Goal: Information Seeking & Learning: Compare options

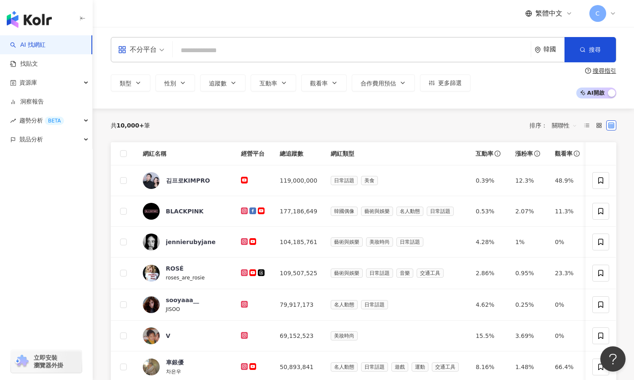
click at [551, 55] on div "韓國" at bounding box center [549, 49] width 30 height 24
click at [524, 111] on div "香港" at bounding box center [518, 109] width 83 height 15
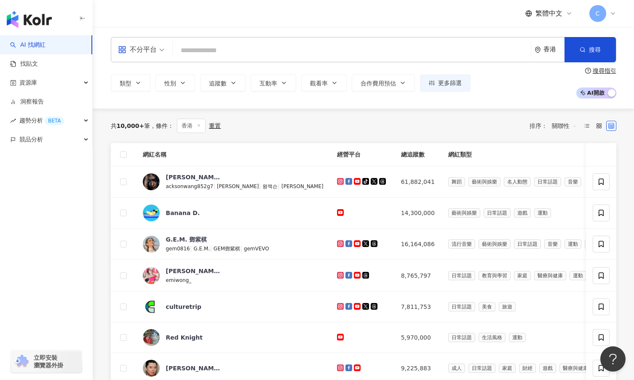
click at [161, 51] on span "不分平台" at bounding box center [141, 49] width 46 height 13
click at [24, 191] on div "button" at bounding box center [46, 177] width 93 height 56
click at [161, 45] on span "不分平台" at bounding box center [141, 49] width 46 height 13
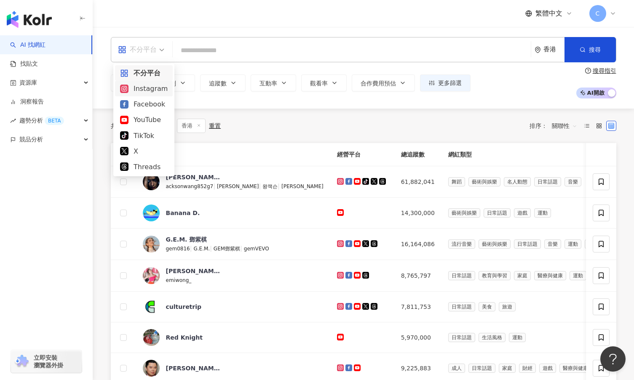
click at [157, 90] on div "Instagram" at bounding box center [144, 88] width 48 height 11
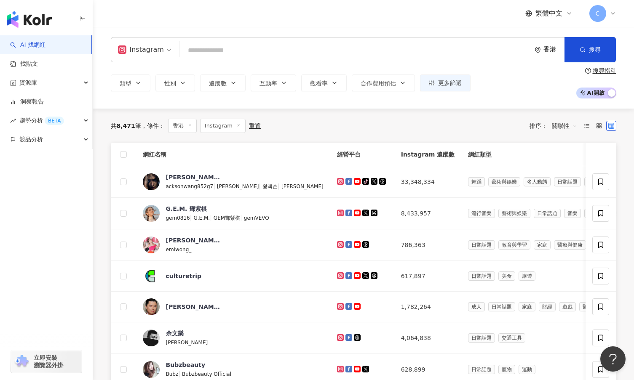
click at [262, 51] on input "search" at bounding box center [355, 51] width 344 height 16
click at [208, 85] on button "追蹤數" at bounding box center [222, 83] width 45 height 17
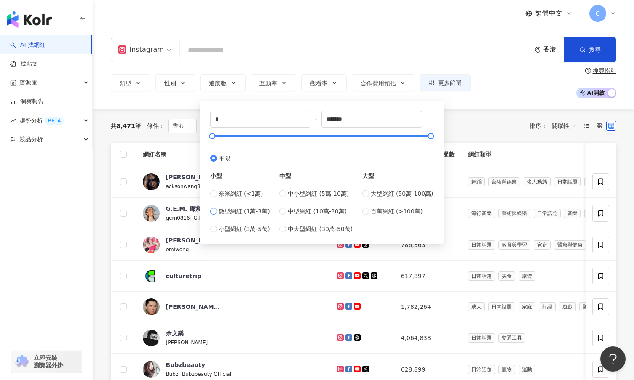
click at [266, 214] on span "微型網紅 (1萬-3萬)" at bounding box center [243, 211] width 51 height 9
type input "*****"
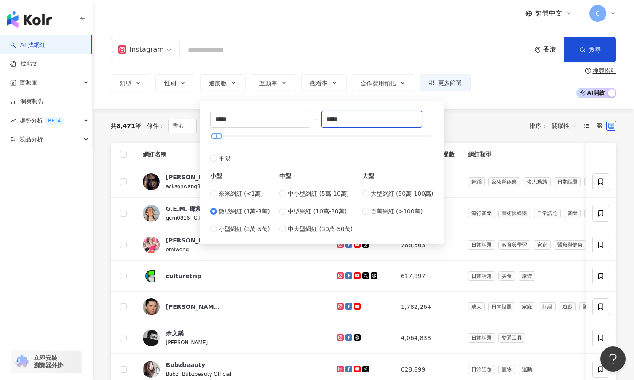
drag, startPoint x: 365, startPoint y: 124, endPoint x: 293, endPoint y: 134, distance: 73.1
click at [296, 128] on div "***** - ***** 不限 小型 奈米網紅 (<1萬) 微型網紅 (1萬-3萬) 小型網紅 (3萬-5萬) 中型 中小型網紅 (5萬-10萬) 中型網紅…" at bounding box center [321, 172] width 223 height 123
type input "*"
type input "******"
click at [488, 122] on div "共 8,471 筆 條件 ： 香港 Instagram 重置 排序： 關聯性" at bounding box center [363, 126] width 505 height 14
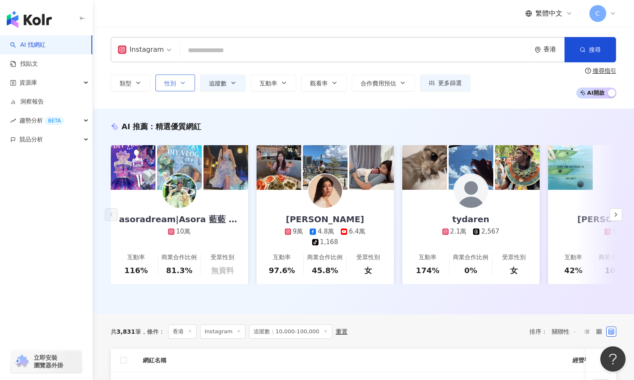
click at [167, 85] on span "性別" at bounding box center [170, 83] width 12 height 7
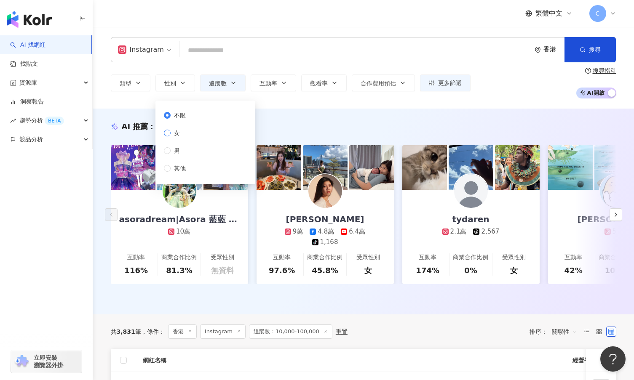
click at [180, 134] on span "女" at bounding box center [176, 132] width 13 height 9
click at [260, 108] on div "Instagram 香港 搜尋 類型 性別 追蹤數 互動率 觀看率 合作費用預估 更多篩選 ***** - ****** 不限 小型 奈米網紅 (<1萬) 微…" at bounding box center [363, 68] width 541 height 82
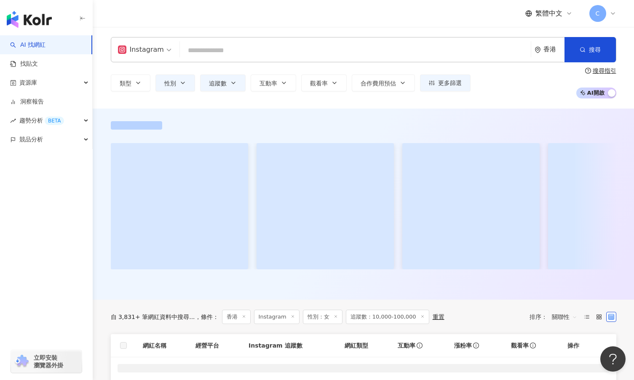
click at [134, 92] on div "類型 性別 追蹤數 互動率 觀看率 合作費用預估 更多篩選 ***** - ****** 不限 小型 奈米網紅 (<1萬) 微型網紅 (1萬-3萬) 小型網紅…" at bounding box center [363, 82] width 505 height 31
click at [136, 85] on icon "button" at bounding box center [138, 83] width 7 height 7
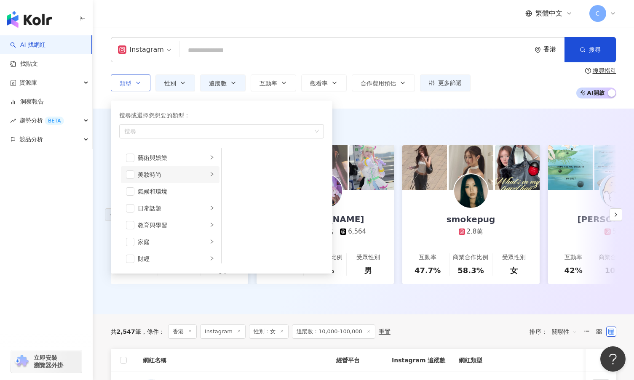
click at [136, 174] on li "美妝時尚" at bounding box center [170, 174] width 99 height 17
click at [129, 177] on span "button" at bounding box center [130, 174] width 8 height 8
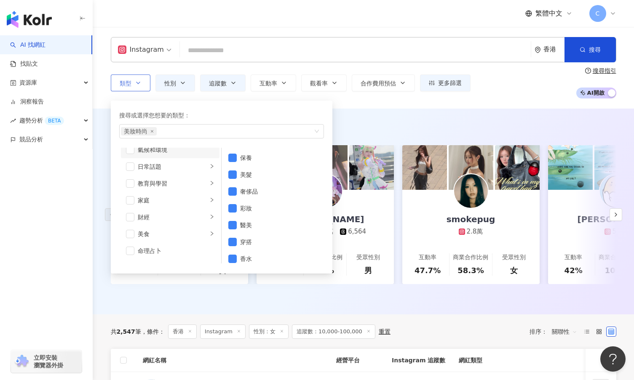
scroll to position [42, 0]
click at [157, 165] on div "日常話題" at bounding box center [173, 166] width 70 height 9
click at [140, 186] on div "教育與學習" at bounding box center [173, 182] width 70 height 9
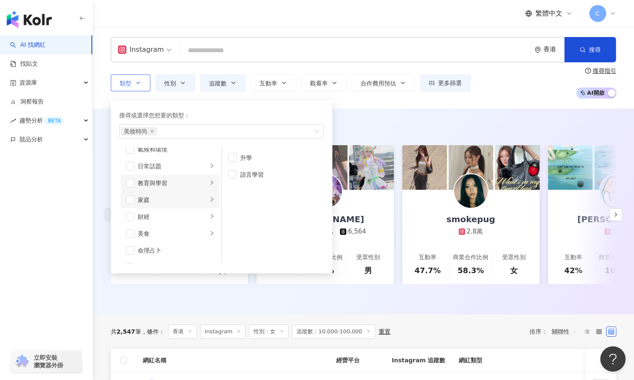
click at [157, 202] on div "家庭" at bounding box center [173, 199] width 70 height 9
click at [161, 217] on div "財經" at bounding box center [173, 216] width 70 height 9
click at [166, 195] on div "美食" at bounding box center [173, 191] width 70 height 9
click at [160, 207] on div "命理占卜" at bounding box center [176, 208] width 77 height 9
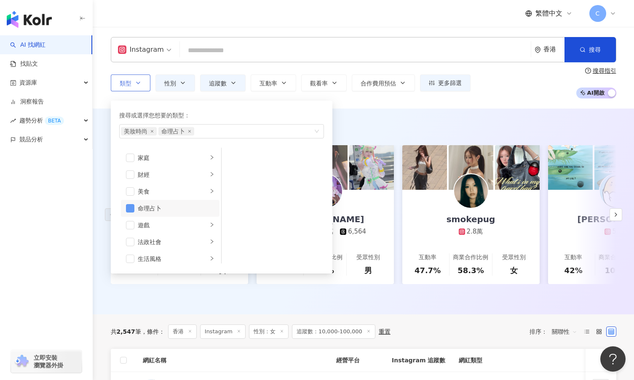
click at [132, 208] on span "button" at bounding box center [130, 208] width 8 height 8
click at [172, 216] on div "生活風格" at bounding box center [173, 216] width 70 height 9
click at [171, 194] on div "影視娛樂" at bounding box center [173, 191] width 70 height 9
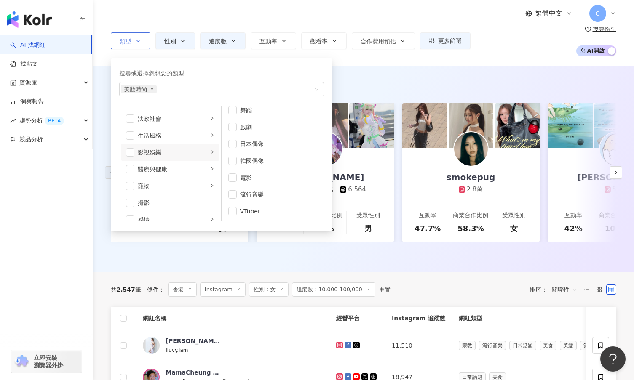
scroll to position [0, 0]
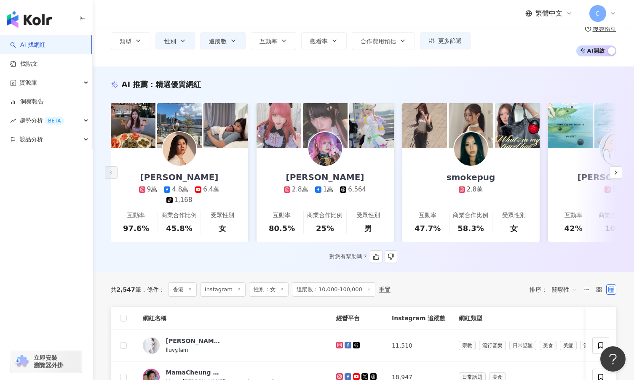
click at [364, 81] on div "AI 推薦 ： 精選優質網紅" at bounding box center [363, 84] width 505 height 11
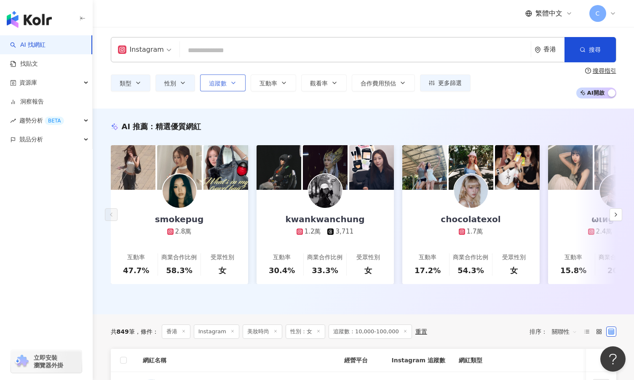
click at [234, 89] on button "追蹤數" at bounding box center [222, 83] width 45 height 17
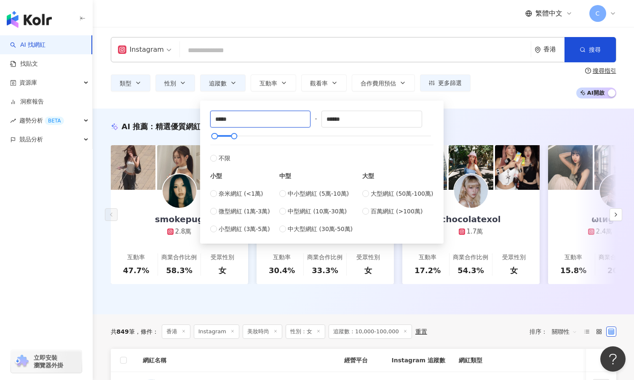
drag, startPoint x: 234, startPoint y: 120, endPoint x: 194, endPoint y: 120, distance: 40.0
type input "*****"
click at [523, 86] on div "類型 性別 追蹤數 互動率 觀看率 合作費用預估 更多篩選 ***** - ****** 不限 小型 奈米網紅 (<1萬) 微型網紅 (1萬-3萬) 小型網紅…" at bounding box center [363, 82] width 505 height 31
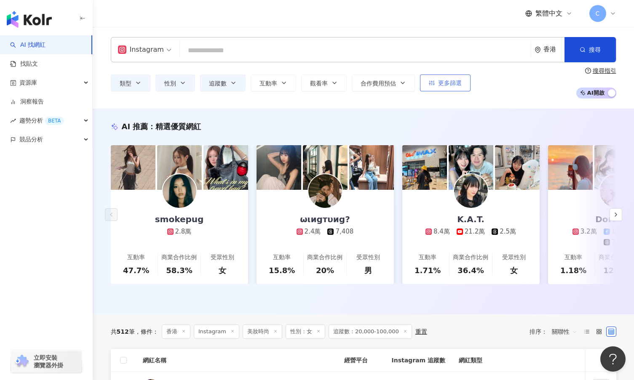
click at [436, 82] on button "更多篩選" at bounding box center [445, 83] width 51 height 17
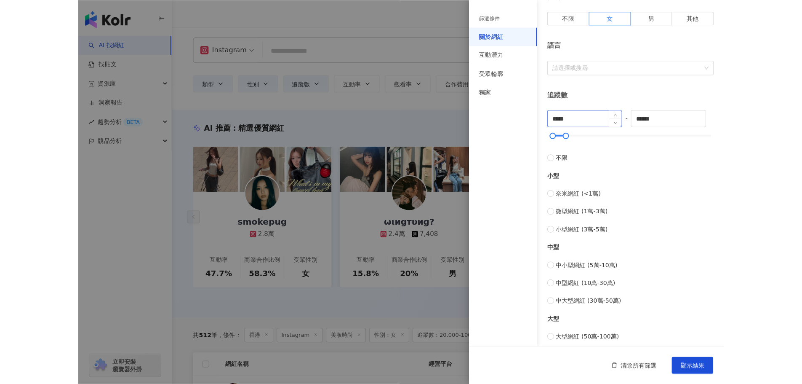
scroll to position [130, 0]
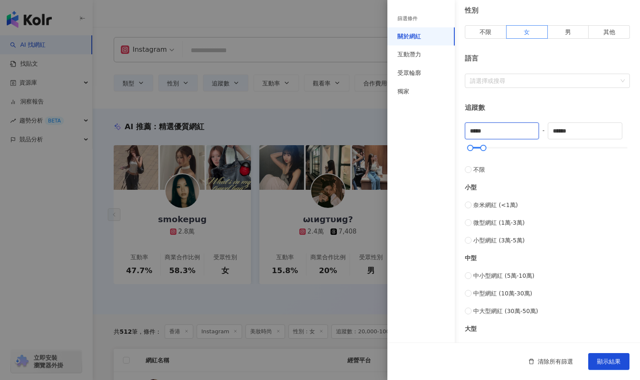
drag, startPoint x: 514, startPoint y: 128, endPoint x: 438, endPoint y: 134, distance: 76.4
click at [433, 134] on div "篩選條件 關於網紅 互動潛力 受眾輪廓 獨家 關於網紅 類型 ( 請選擇您想要的類型 ) 美妝時尚 國家/地區 香港 性別 不限 女 男 其他 語言 請選擇或…" at bounding box center [513, 188] width 253 height 636
click at [569, 128] on input "******" at bounding box center [584, 131] width 73 height 16
drag, startPoint x: 582, startPoint y: 129, endPoint x: 541, endPoint y: 139, distance: 42.6
click at [545, 139] on div "***** - ****** 不限 小型 奈米網紅 (<1萬) 微型網紅 (1萬-3萬) 小型網紅 (3萬-5萬) 中型 中小型網紅 (5萬-10萬) 中型網…" at bounding box center [547, 246] width 165 height 246
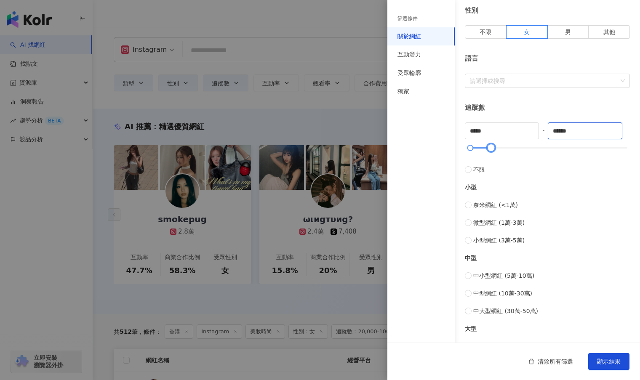
type input "******"
click at [588, 357] on button "顯示結果" at bounding box center [608, 361] width 41 height 17
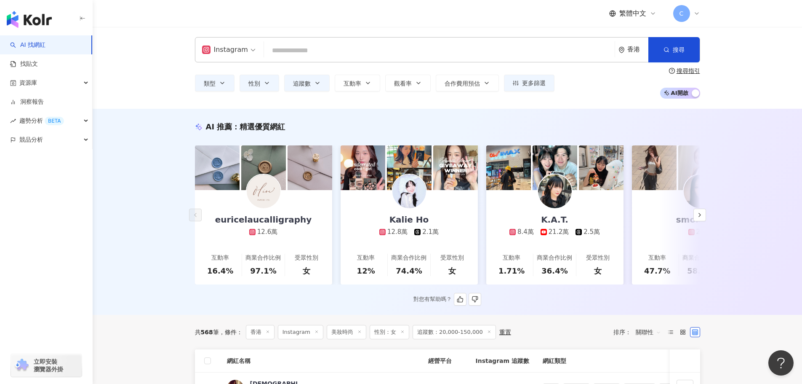
click at [404, 197] on img at bounding box center [409, 191] width 34 height 34
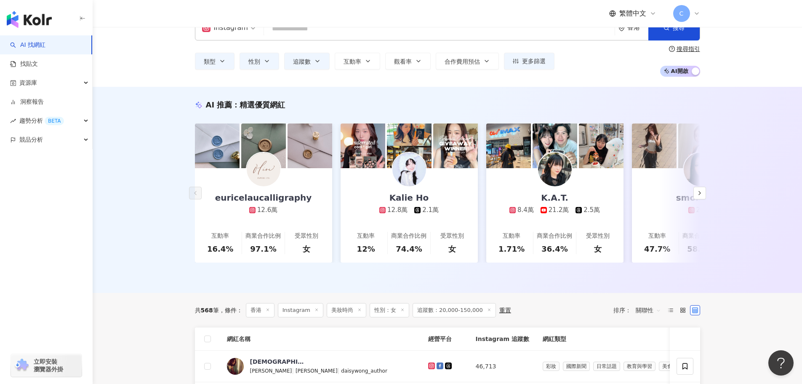
scroll to position [42, 0]
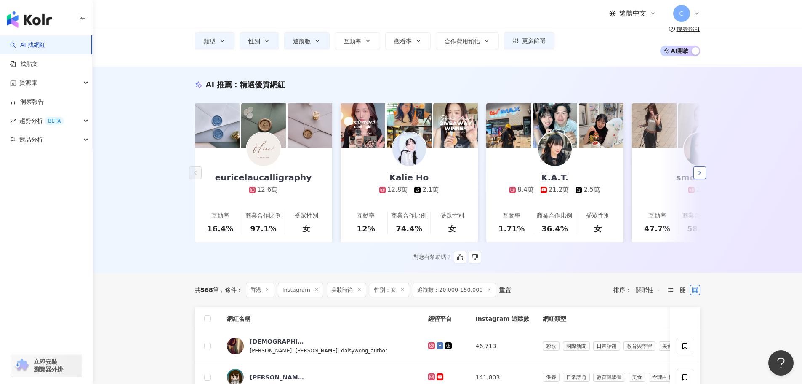
click at [633, 175] on button "button" at bounding box center [699, 172] width 13 height 13
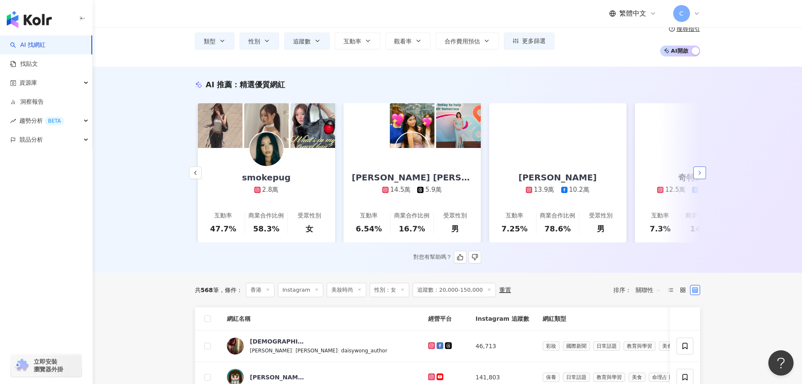
scroll to position [0, 437]
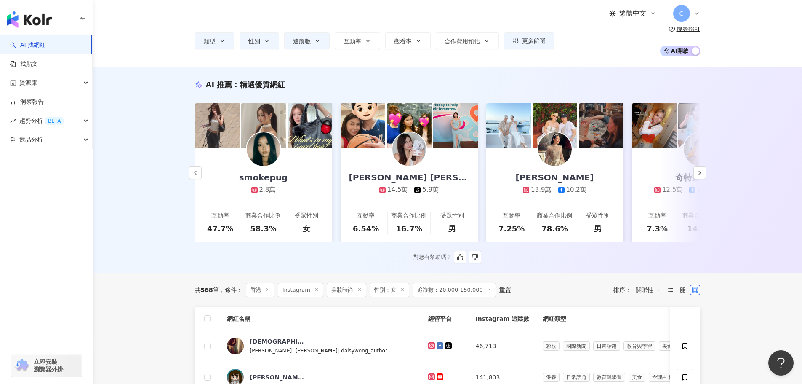
click at [269, 153] on img at bounding box center [264, 149] width 34 height 34
click at [421, 149] on img at bounding box center [409, 149] width 34 height 34
click at [633, 176] on icon "button" at bounding box center [699, 172] width 7 height 7
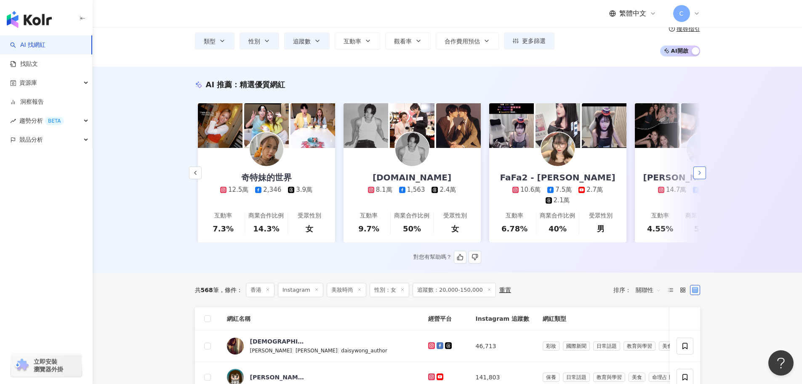
scroll to position [0, 874]
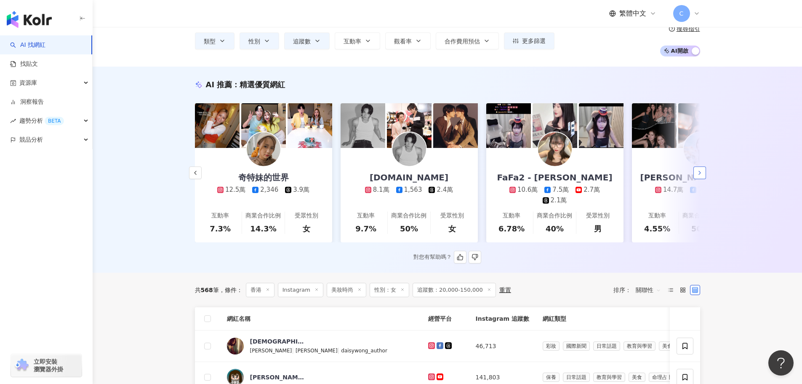
click at [633, 179] on button "button" at bounding box center [699, 172] width 13 height 13
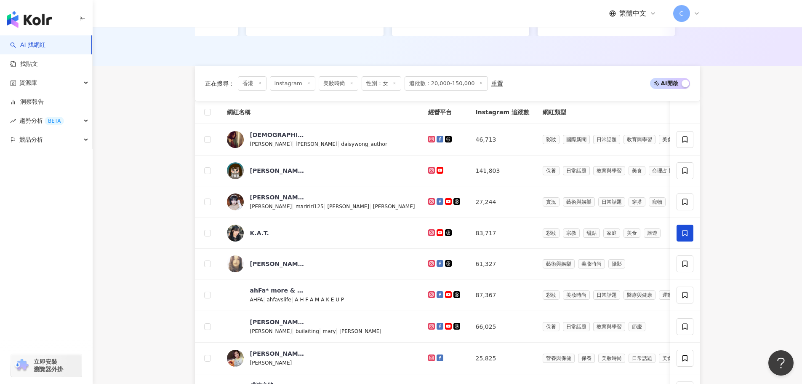
scroll to position [295, 0]
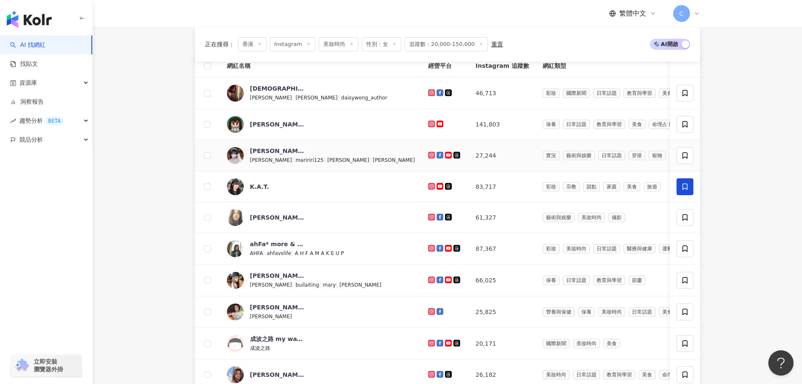
click at [236, 161] on img at bounding box center [235, 155] width 17 height 17
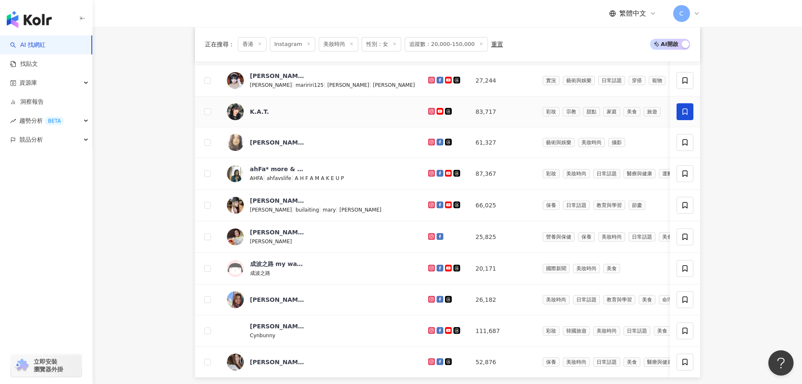
scroll to position [379, 0]
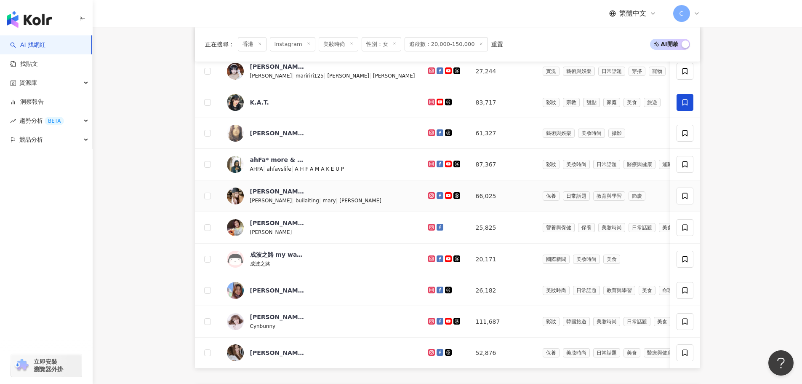
click at [229, 201] on img at bounding box center [235, 195] width 17 height 17
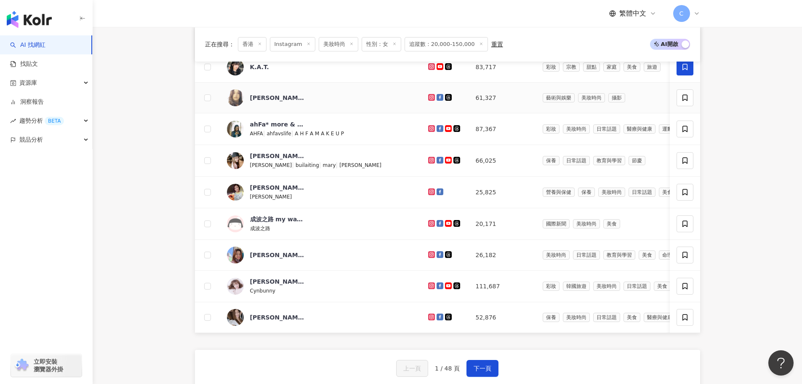
scroll to position [463, 0]
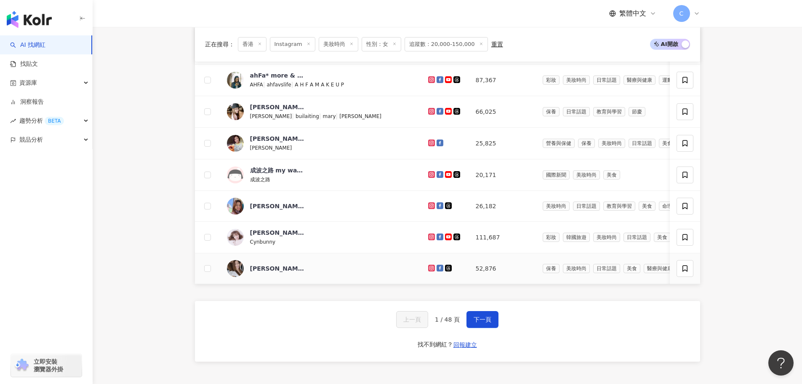
click at [232, 276] on img at bounding box center [235, 268] width 17 height 17
click at [475, 322] on span "下一頁" at bounding box center [483, 319] width 18 height 7
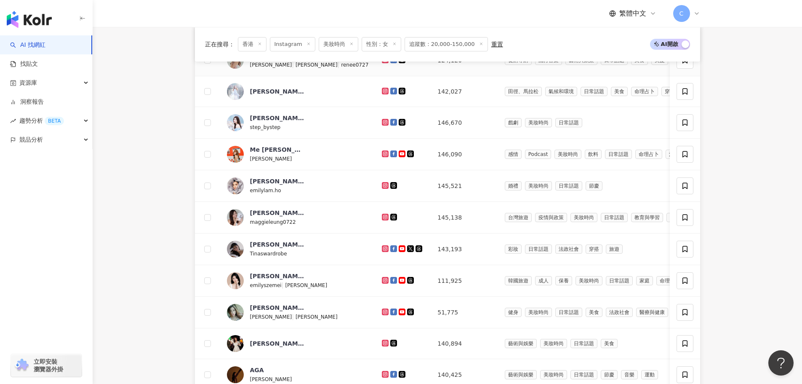
scroll to position [379, 0]
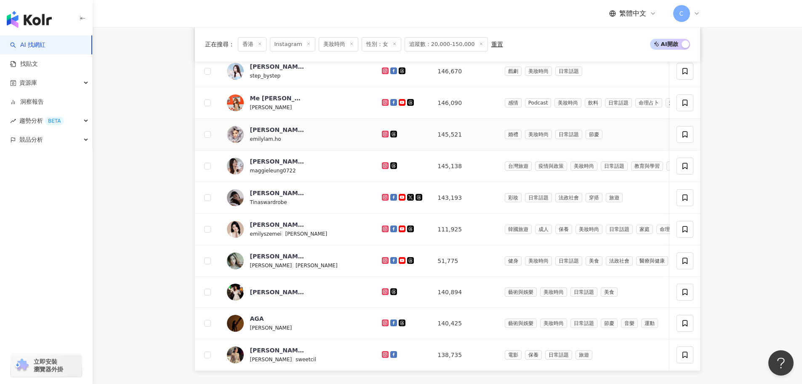
click at [240, 140] on img at bounding box center [235, 134] width 17 height 17
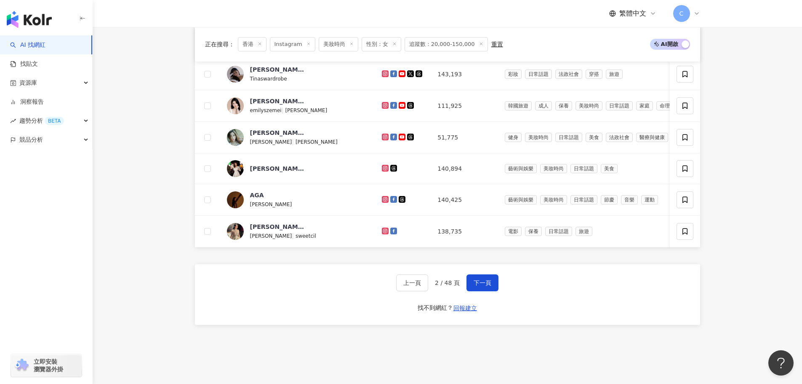
scroll to position [505, 0]
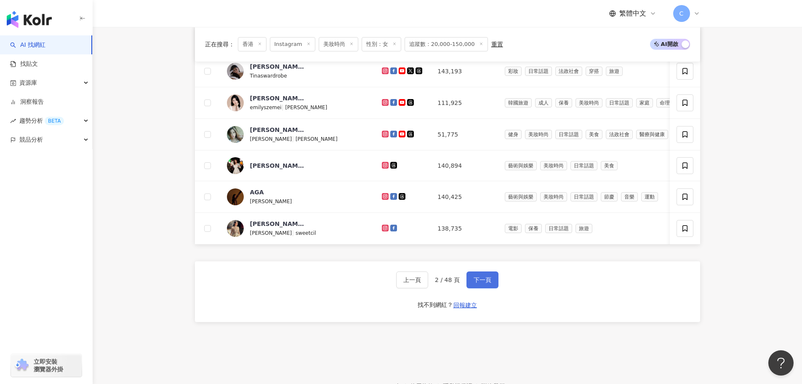
click at [493, 288] on button "下一頁" at bounding box center [482, 279] width 32 height 17
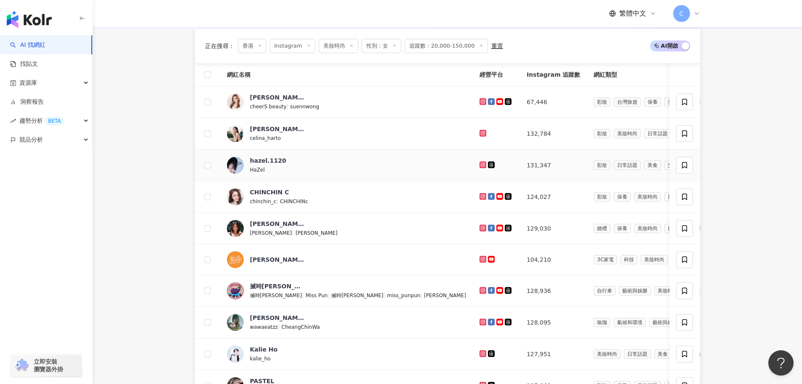
scroll to position [295, 0]
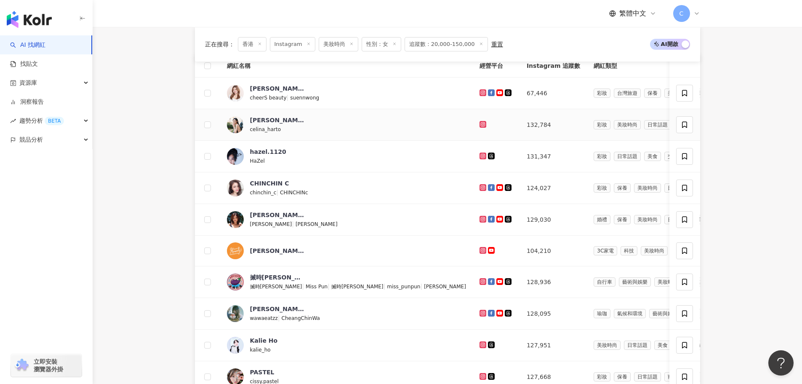
click at [245, 133] on div "Celina Harto 陳楨怡 蝦桃?? celina_harto" at bounding box center [266, 125] width 78 height 18
click at [240, 225] on img at bounding box center [235, 219] width 17 height 17
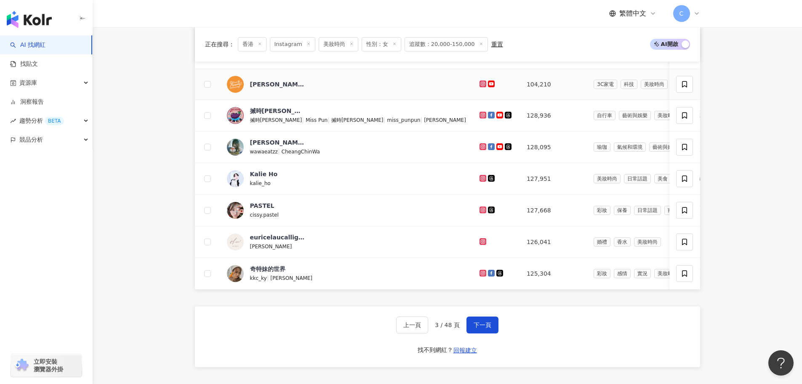
scroll to position [463, 0]
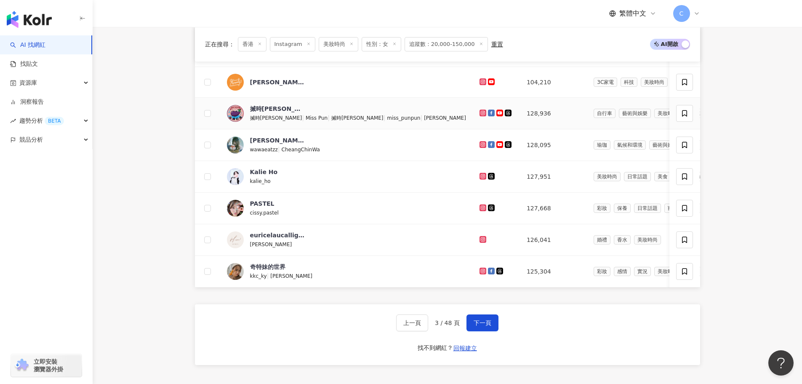
click at [479, 116] on icon at bounding box center [482, 112] width 7 height 7
click at [482, 145] on icon at bounding box center [482, 144] width 1 height 1
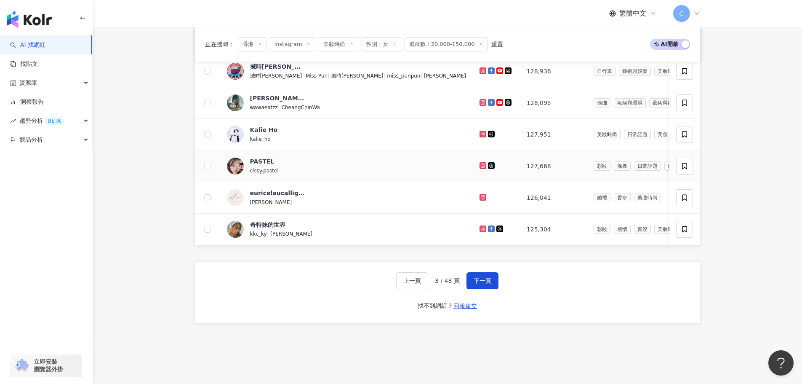
scroll to position [547, 0]
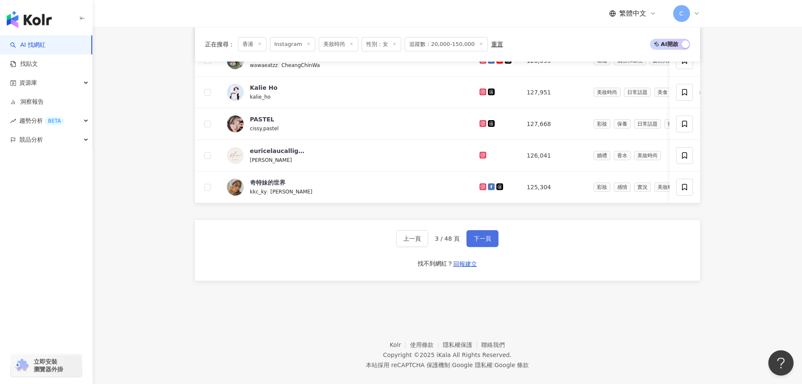
click at [484, 246] on button "下一頁" at bounding box center [482, 238] width 32 height 17
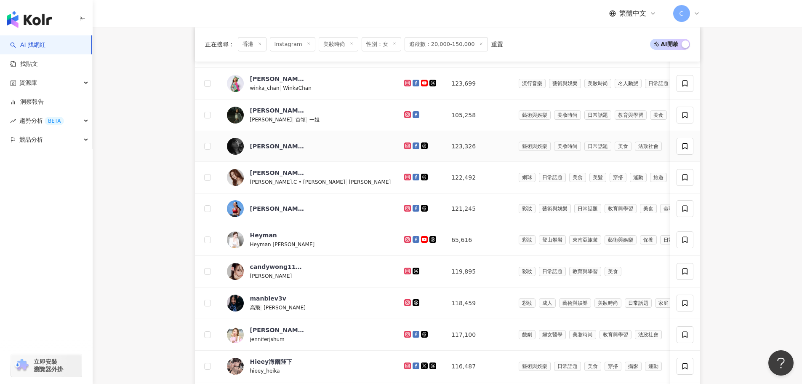
scroll to position [337, 0]
click at [407, 176] on icon at bounding box center [407, 175] width 1 height 1
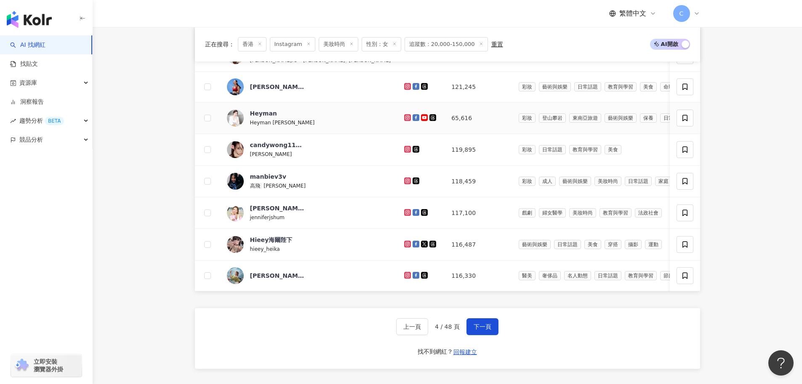
scroll to position [463, 0]
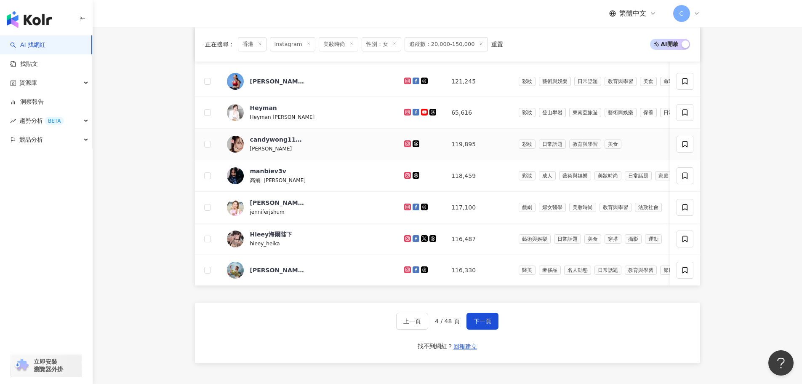
click at [406, 145] on icon at bounding box center [407, 143] width 3 height 3
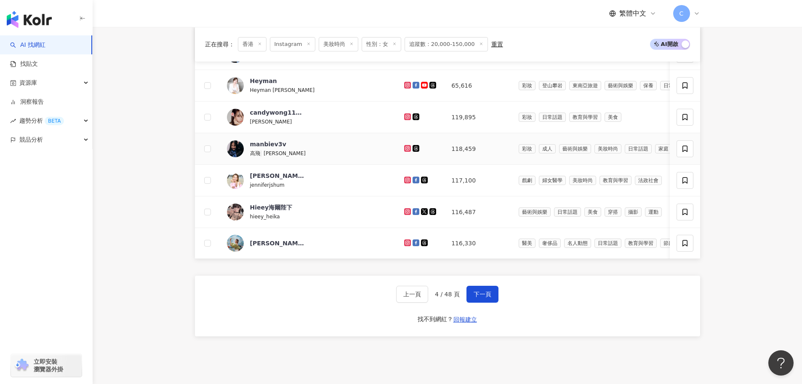
scroll to position [505, 0]
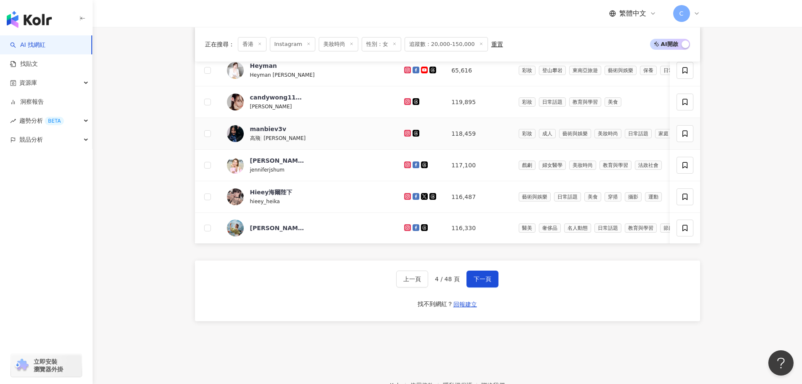
click at [407, 133] on icon at bounding box center [407, 132] width 1 height 1
click at [406, 166] on icon at bounding box center [407, 164] width 3 height 3
click at [404, 200] on icon at bounding box center [407, 196] width 7 height 7
click at [404, 231] on icon at bounding box center [407, 227] width 7 height 7
drag, startPoint x: 474, startPoint y: 294, endPoint x: 453, endPoint y: 150, distance: 145.1
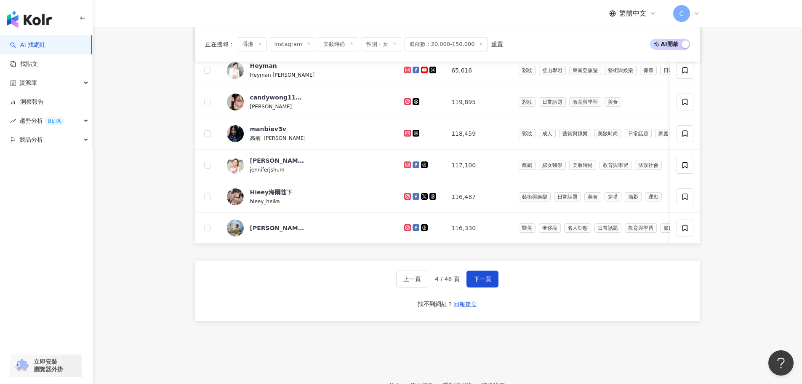
click at [475, 282] on span "下一頁" at bounding box center [483, 278] width 18 height 7
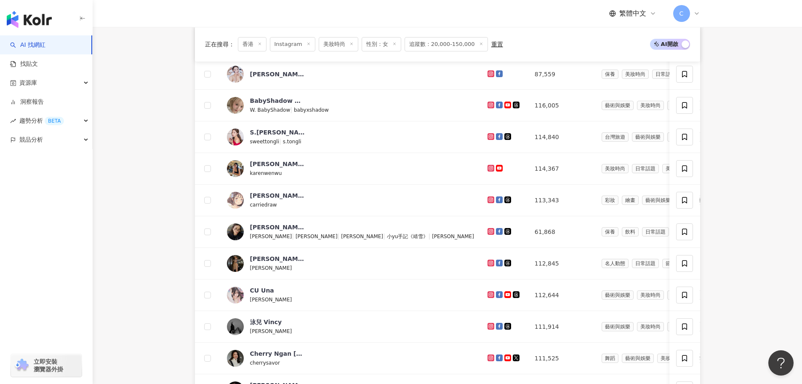
scroll to position [337, 0]
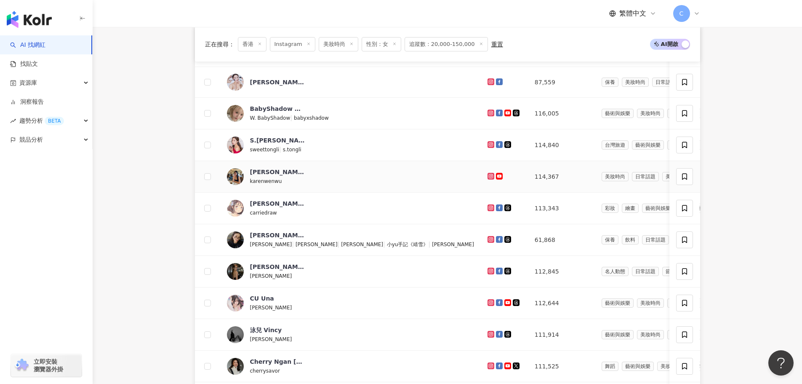
click at [195, 172] on td at bounding box center [207, 177] width 25 height 32
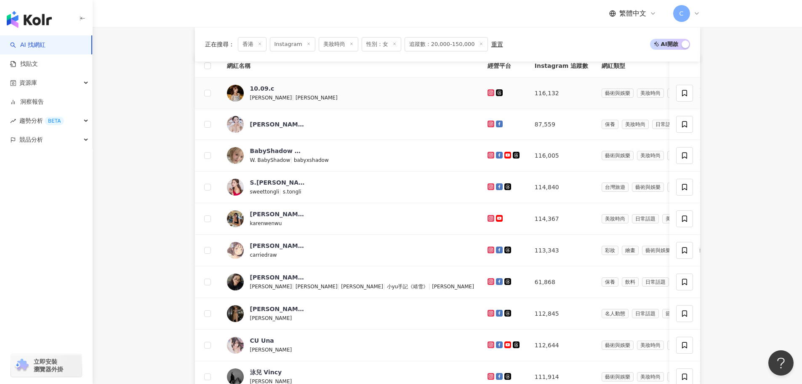
click at [489, 94] on icon at bounding box center [490, 92] width 3 height 3
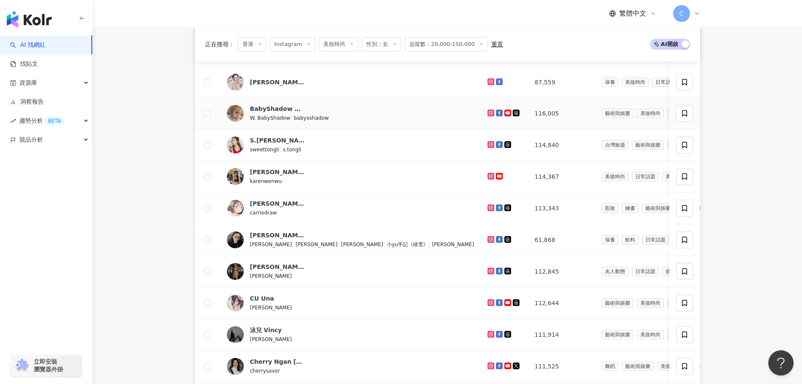
click at [487, 116] on g at bounding box center [490, 112] width 7 height 7
click at [487, 148] on icon at bounding box center [490, 144] width 7 height 7
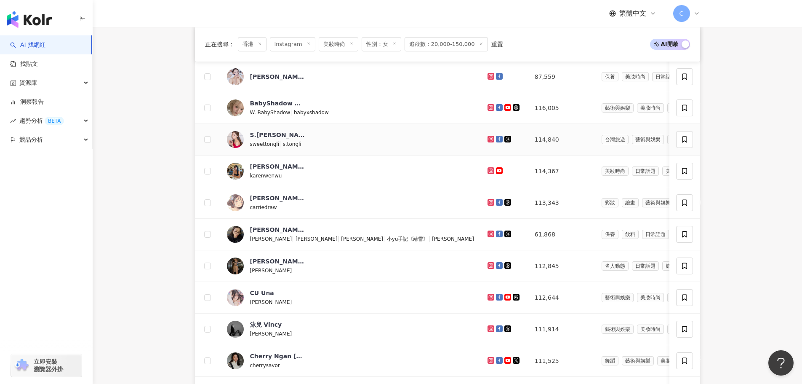
scroll to position [379, 0]
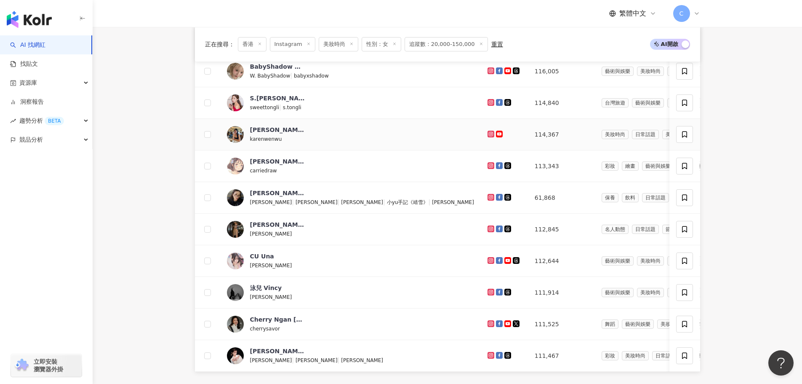
click at [489, 136] on icon at bounding box center [490, 133] width 3 height 3
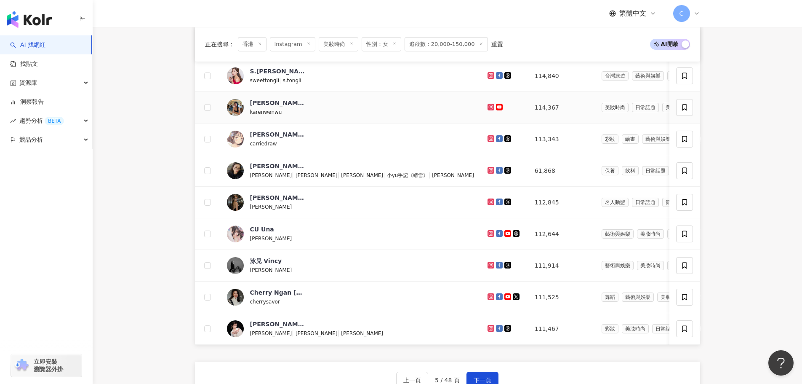
scroll to position [421, 0]
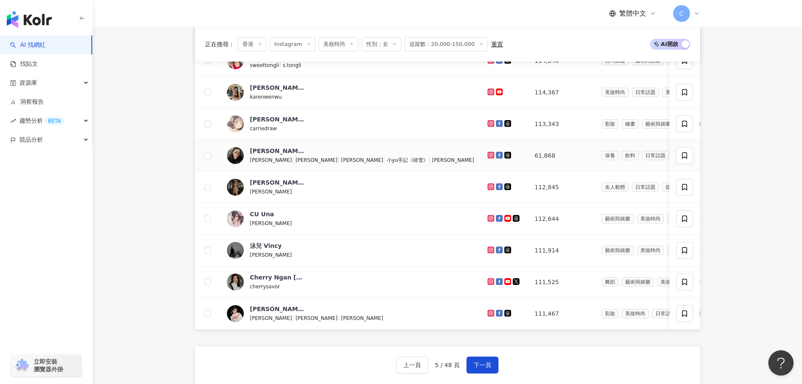
click at [488, 157] on icon at bounding box center [490, 154] width 5 height 5
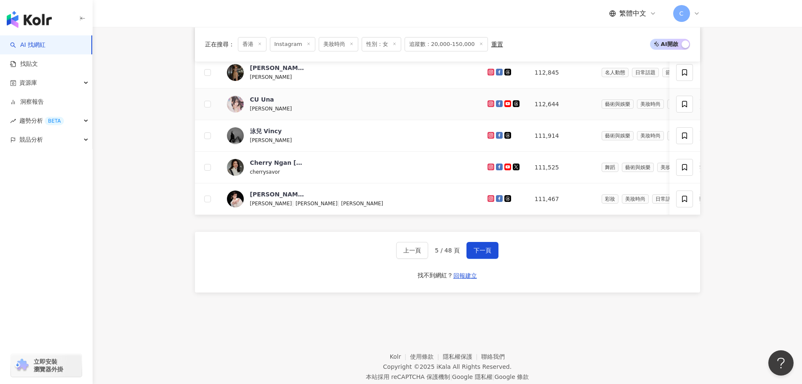
scroll to position [547, 0]
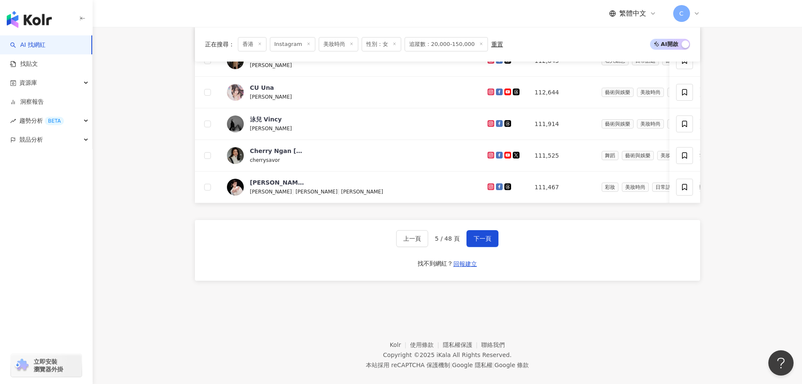
drag, startPoint x: 485, startPoint y: 252, endPoint x: 466, endPoint y: 145, distance: 108.6
click at [484, 242] on span "下一頁" at bounding box center [483, 238] width 18 height 7
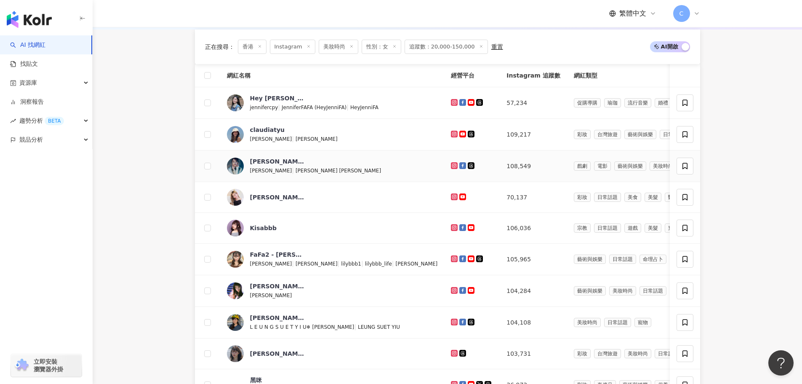
scroll to position [337, 0]
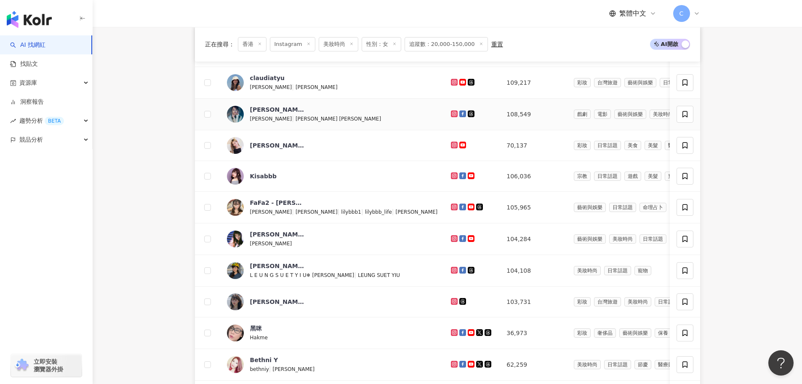
click at [451, 117] on icon at bounding box center [454, 113] width 7 height 7
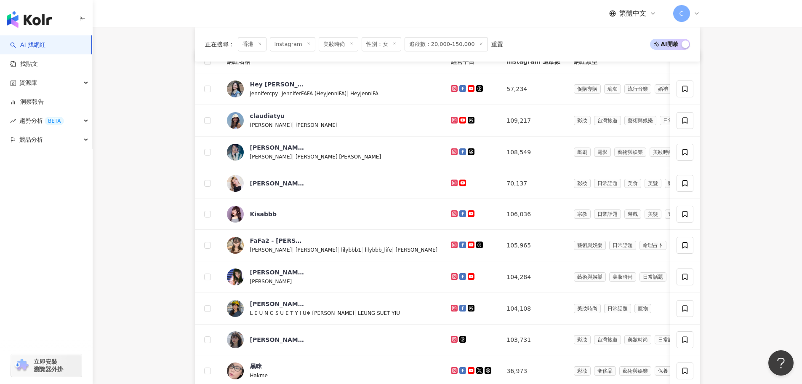
scroll to position [295, 0]
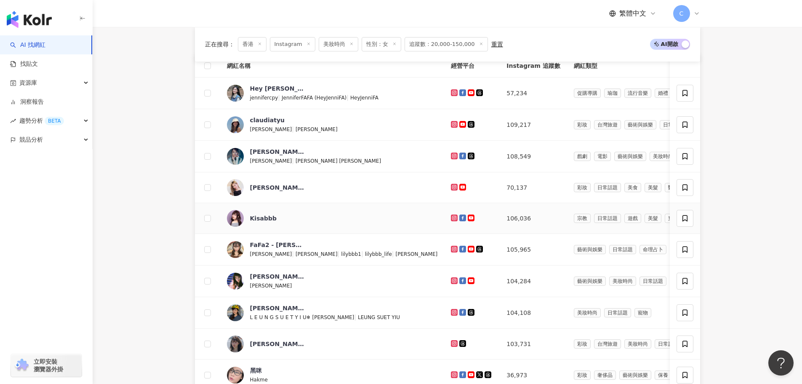
click at [451, 221] on g at bounding box center [454, 217] width 7 height 7
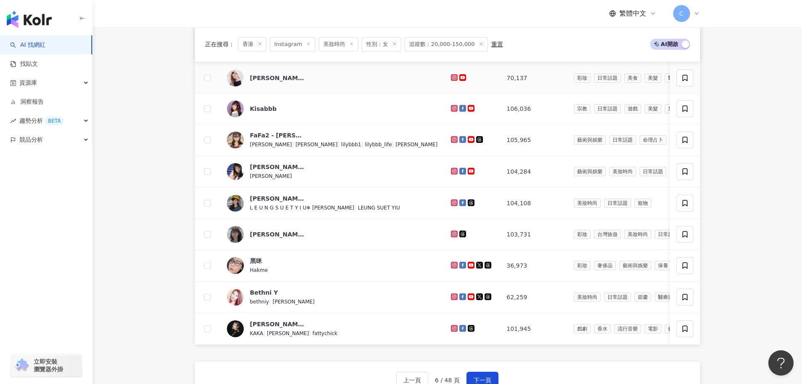
scroll to position [421, 0]
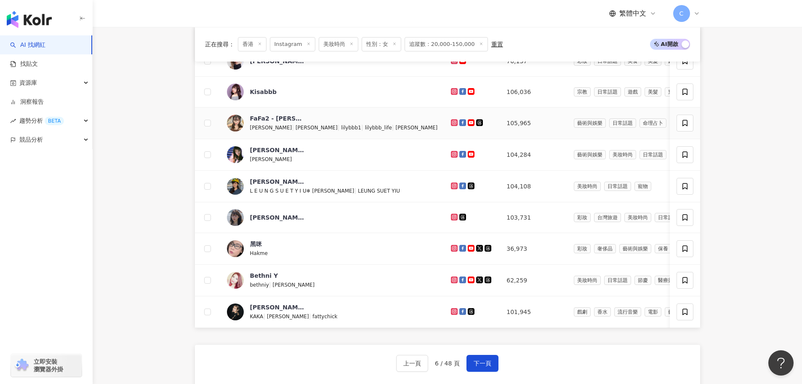
click at [451, 126] on icon at bounding box center [454, 122] width 7 height 7
click at [454, 154] on icon at bounding box center [454, 153] width 1 height 1
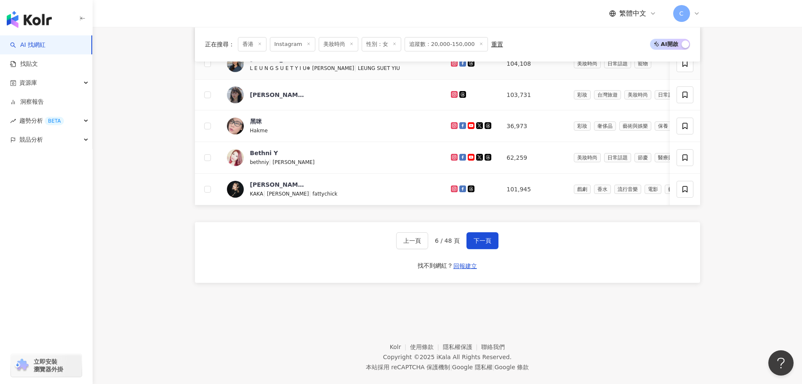
scroll to position [547, 0]
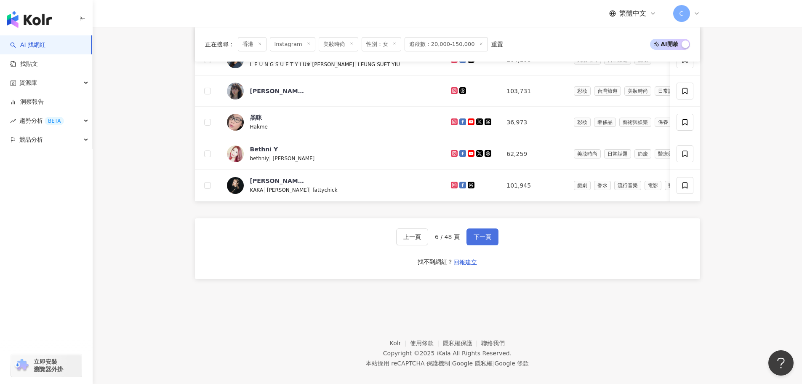
click at [485, 240] on span "下一頁" at bounding box center [483, 236] width 18 height 7
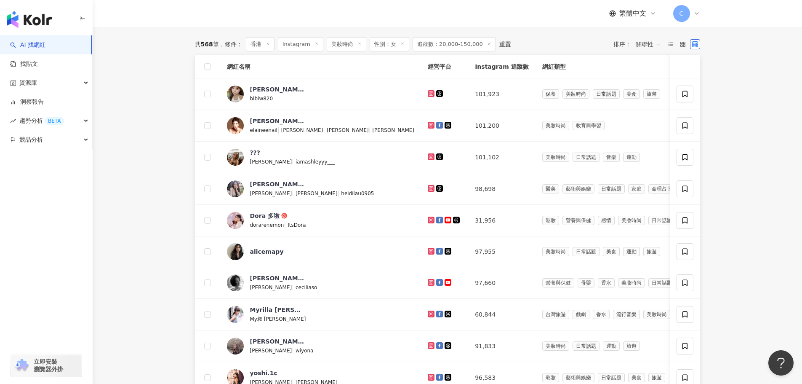
scroll to position [295, 0]
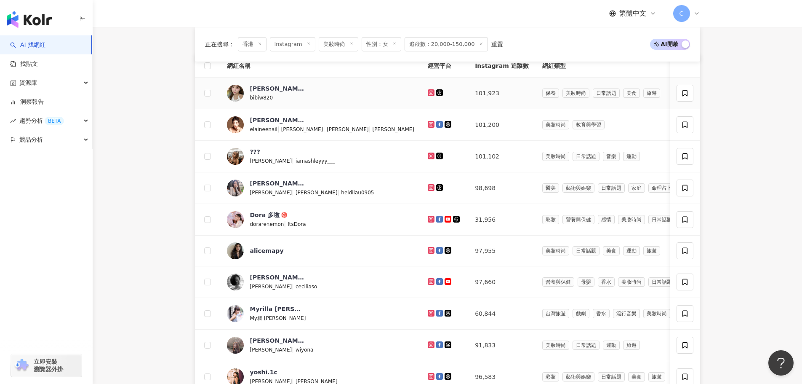
click at [429, 95] on icon at bounding box center [431, 92] width 5 height 5
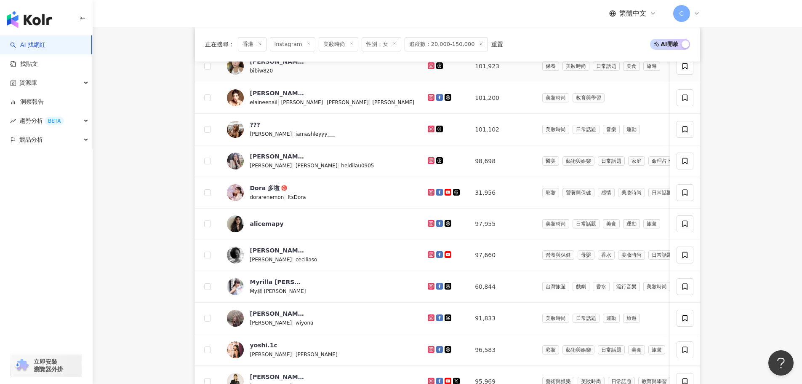
scroll to position [337, 0]
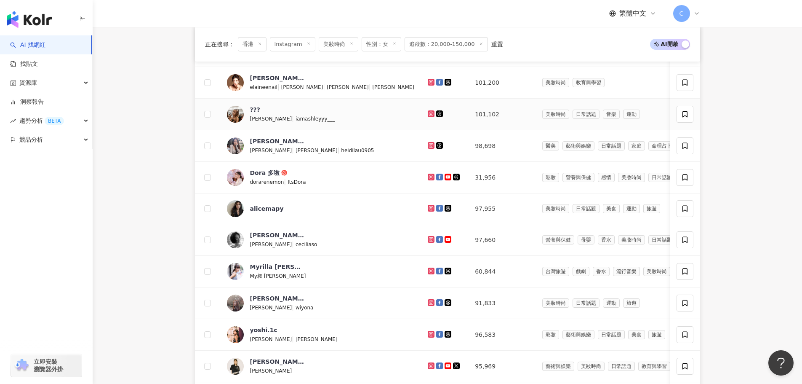
click at [429, 115] on icon at bounding box center [430, 113] width 3 height 3
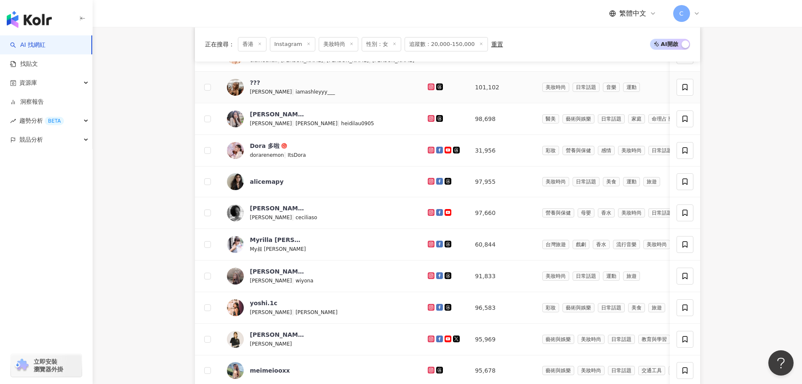
scroll to position [379, 0]
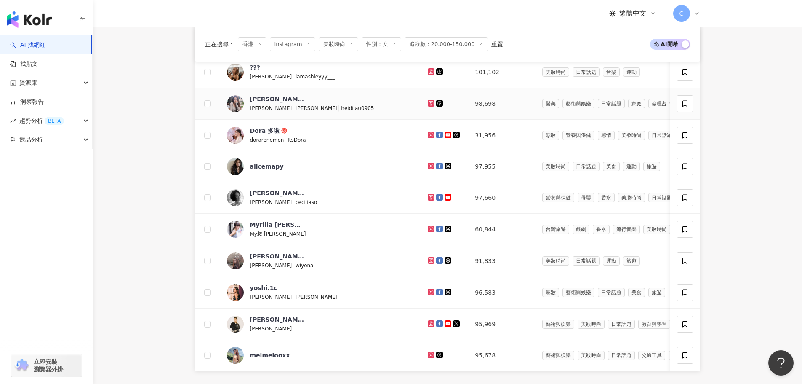
click at [429, 105] on icon at bounding box center [430, 102] width 3 height 3
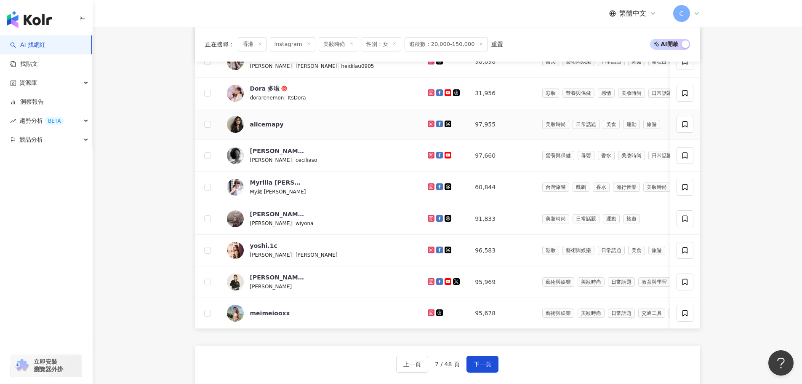
click at [429, 126] on icon at bounding box center [431, 123] width 5 height 5
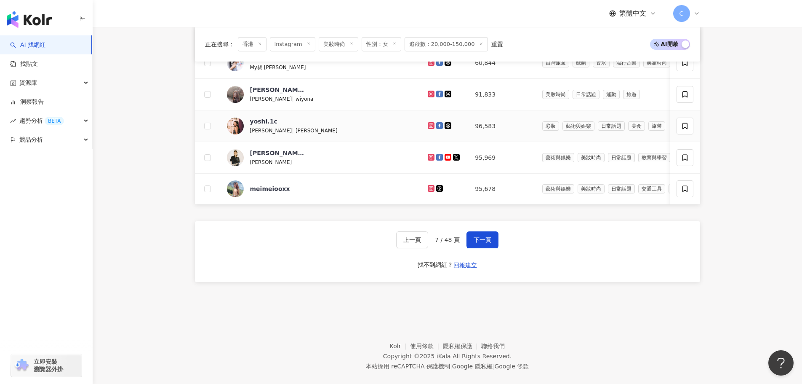
scroll to position [547, 0]
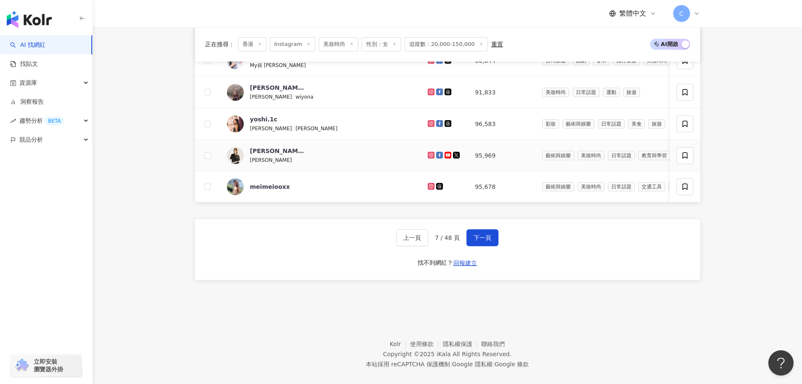
click at [428, 158] on icon at bounding box center [431, 155] width 7 height 7
click at [429, 188] on icon at bounding box center [430, 185] width 3 height 3
click at [484, 266] on div "上一頁 7 / 48 頁 下一頁 找不到網紅？ 回報建立" at bounding box center [447, 249] width 505 height 61
click at [482, 244] on button "下一頁" at bounding box center [482, 237] width 32 height 17
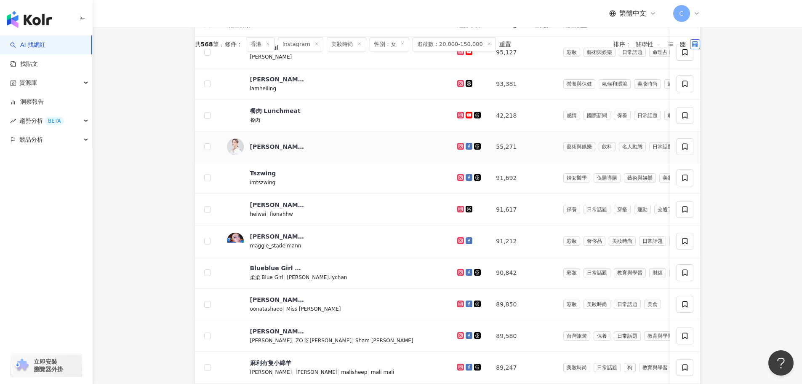
scroll to position [253, 0]
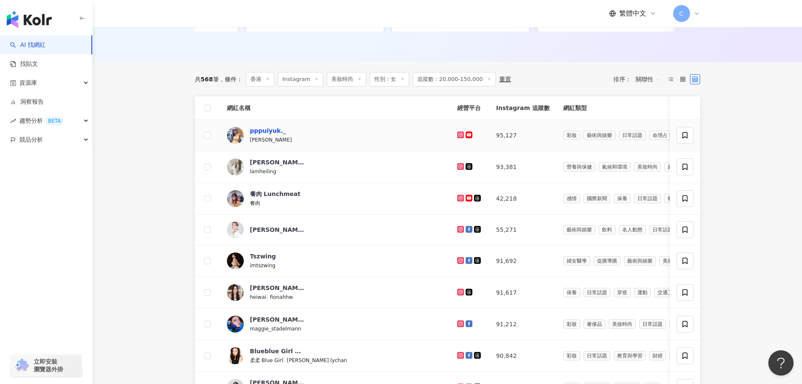
click at [275, 135] on div "pppuiyuk._" at bounding box center [268, 130] width 36 height 8
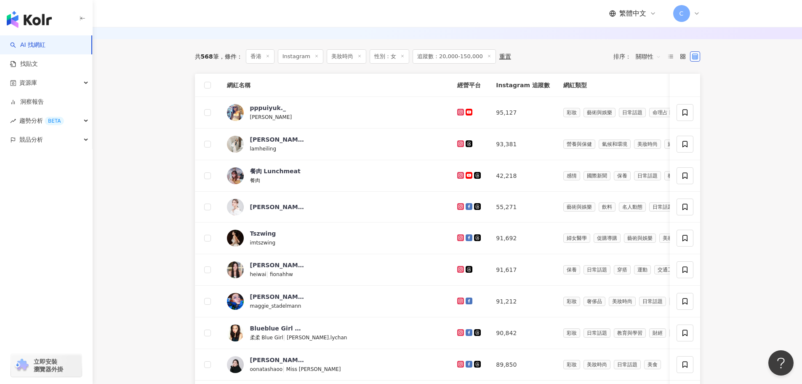
scroll to position [295, 0]
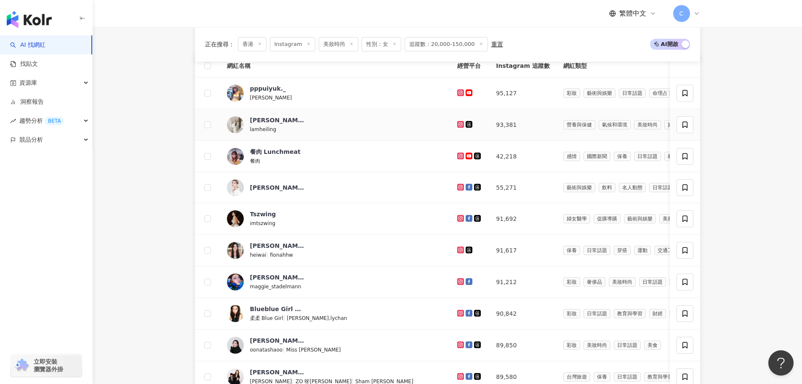
click at [459, 126] on icon at bounding box center [460, 124] width 3 height 3
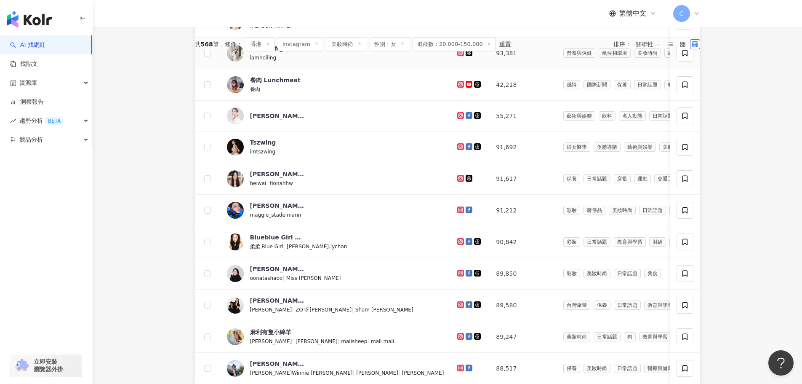
scroll to position [379, 0]
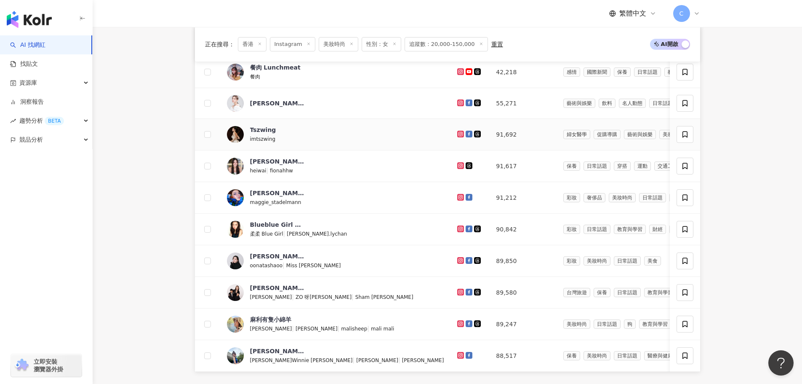
click at [459, 136] on icon at bounding box center [460, 133] width 3 height 3
click at [457, 169] on icon at bounding box center [460, 165] width 7 height 7
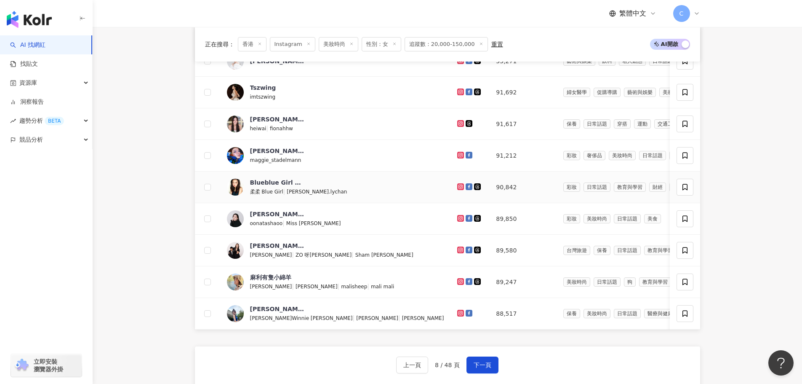
click at [459, 188] on icon at bounding box center [460, 186] width 3 height 3
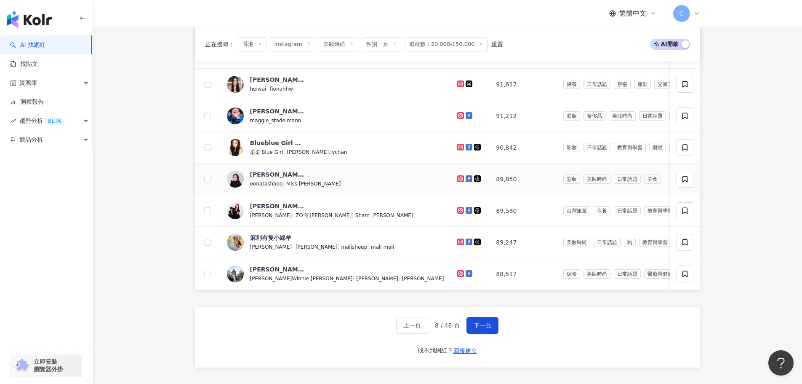
scroll to position [463, 0]
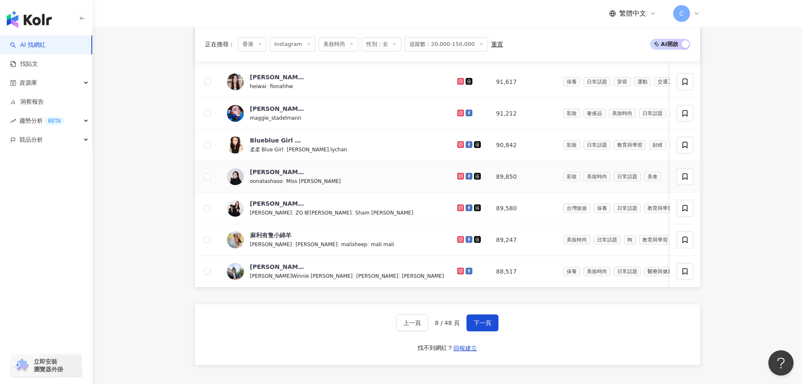
click at [457, 179] on icon at bounding box center [460, 176] width 7 height 7
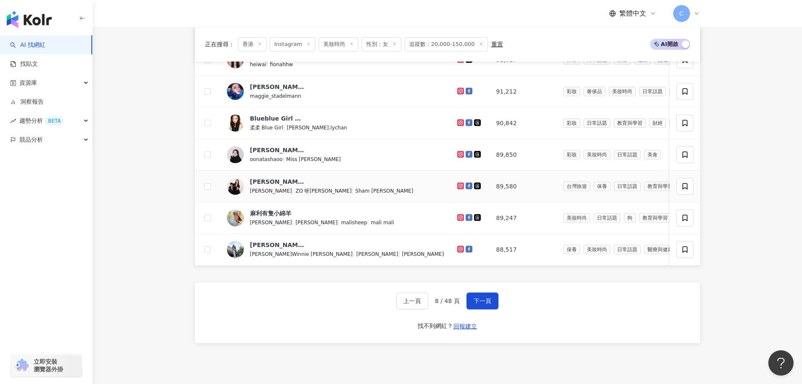
scroll to position [505, 0]
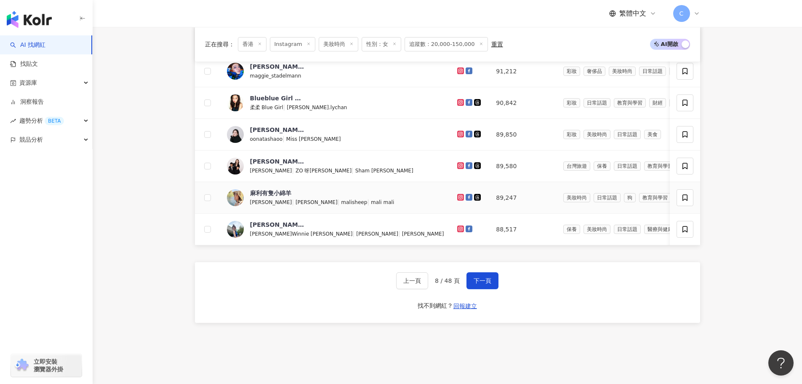
click at [457, 200] on icon at bounding box center [460, 197] width 7 height 7
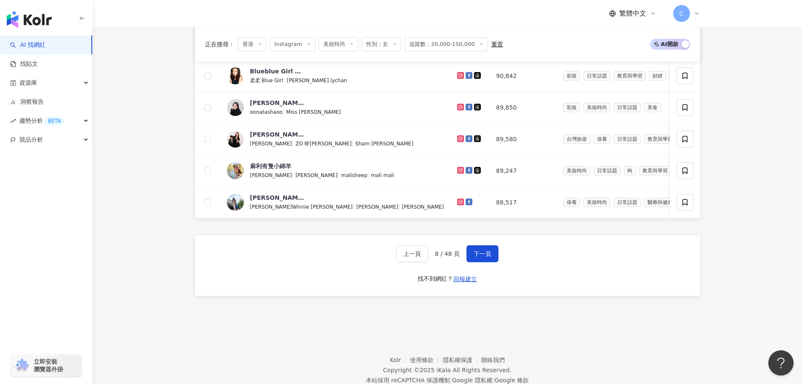
scroll to position [547, 0]
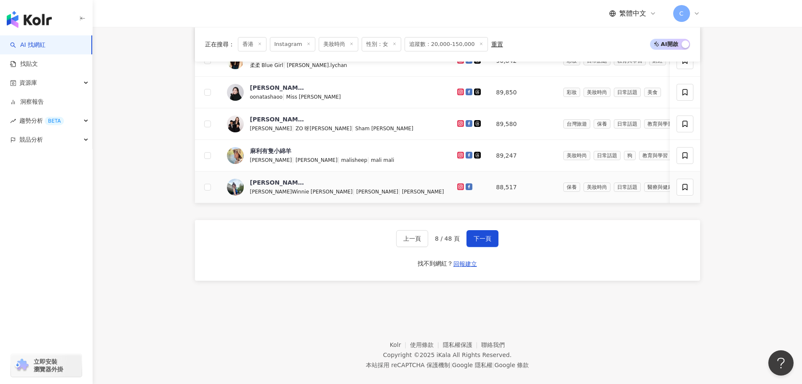
click at [459, 188] on icon at bounding box center [460, 186] width 3 height 3
click at [488, 242] on span "下一頁" at bounding box center [483, 238] width 18 height 7
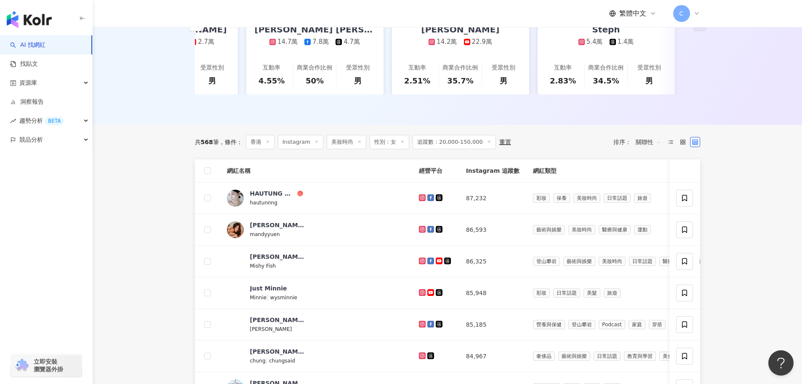
scroll to position [210, 0]
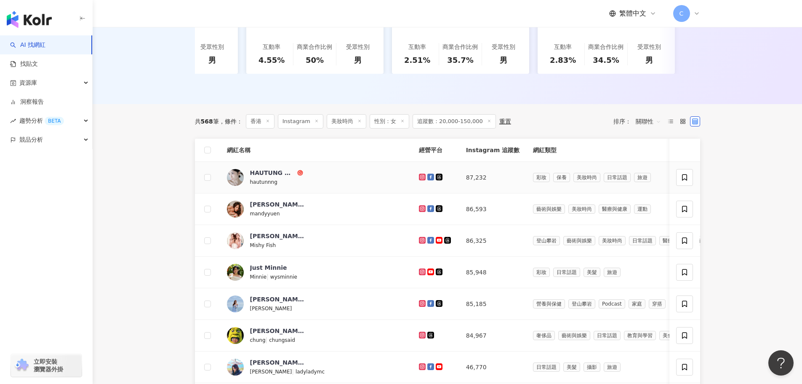
click at [421, 177] on icon at bounding box center [421, 176] width 1 height 1
click at [420, 210] on icon at bounding box center [421, 208] width 3 height 3
click at [419, 243] on icon at bounding box center [422, 240] width 7 height 7
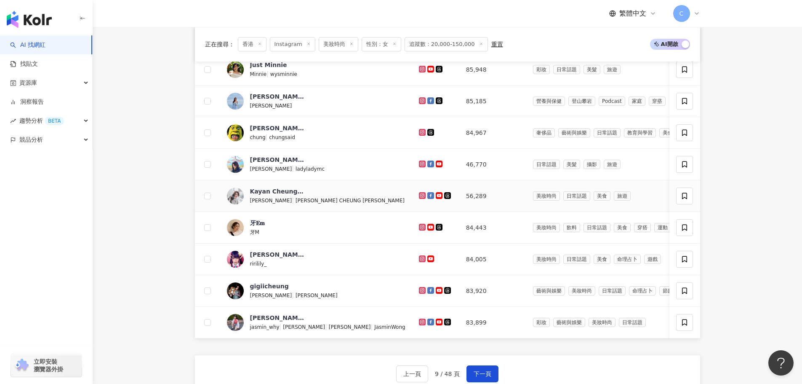
scroll to position [421, 0]
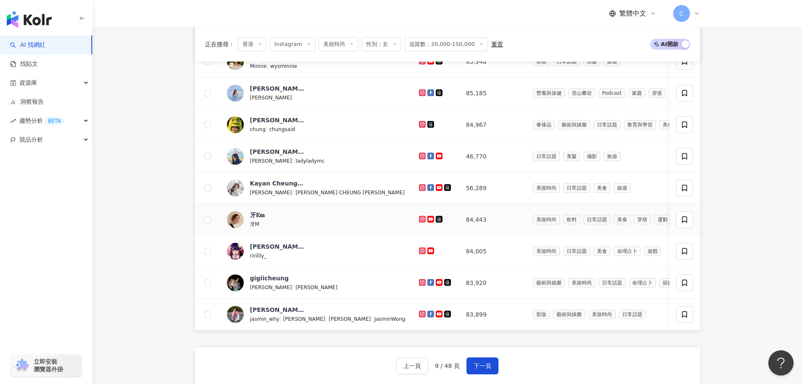
click at [419, 222] on icon at bounding box center [422, 219] width 7 height 7
click at [420, 253] on icon at bounding box center [422, 250] width 5 height 5
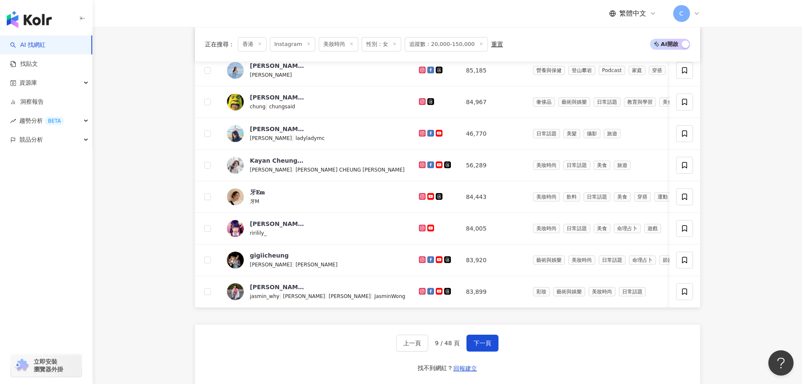
scroll to position [505, 0]
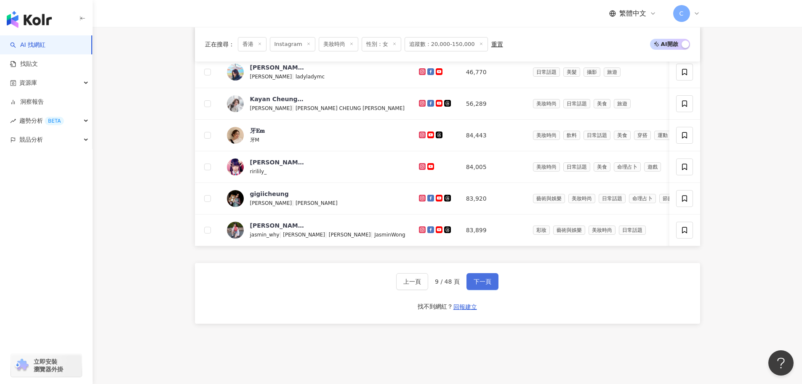
click at [475, 290] on button "下一頁" at bounding box center [482, 281] width 32 height 17
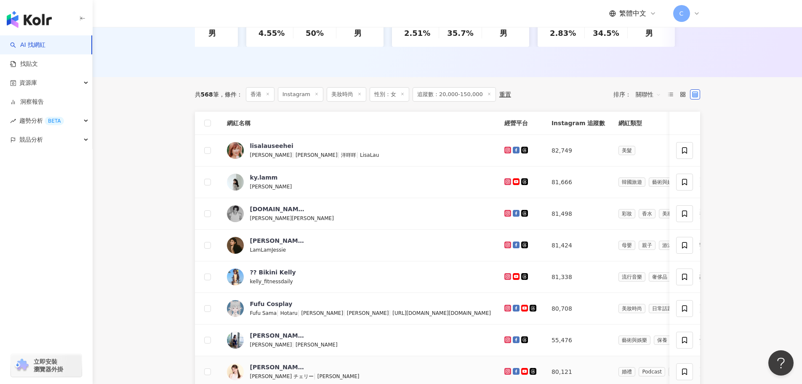
scroll to position [253, 0]
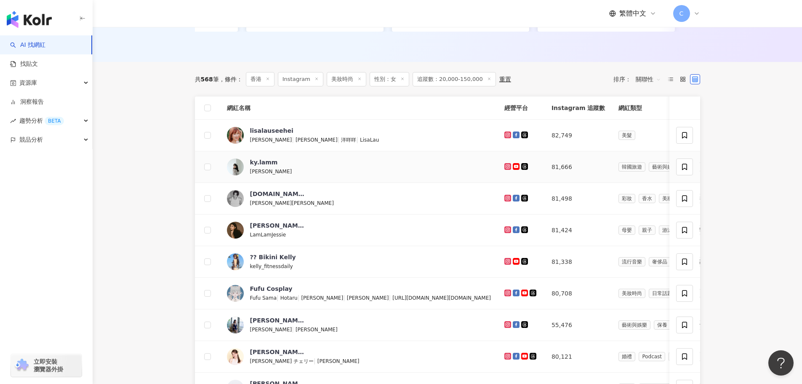
click at [506, 168] on icon at bounding box center [507, 166] width 3 height 3
click at [504, 138] on icon at bounding box center [507, 134] width 7 height 7
click at [633, 212] on main "Instagram 香港 搜尋 類型 性別 追蹤數 互動率 觀看率 合作費用預估 更多篩選 篩選條件 關於網紅 互動潛力 受眾輪廓 獨家 關於網紅 類型 ( …" at bounding box center [447, 184] width 709 height 821
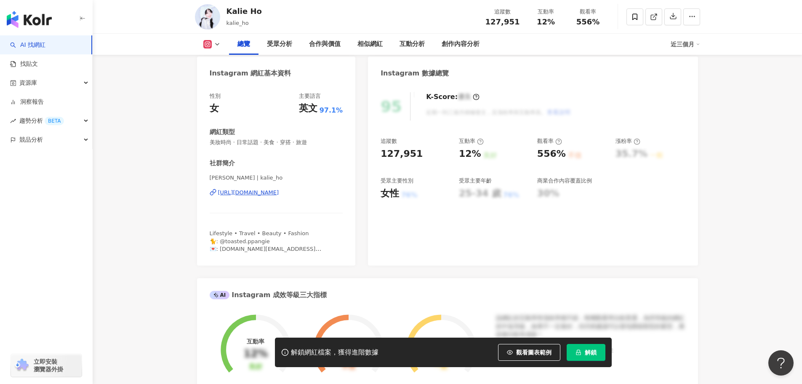
scroll to position [84, 0]
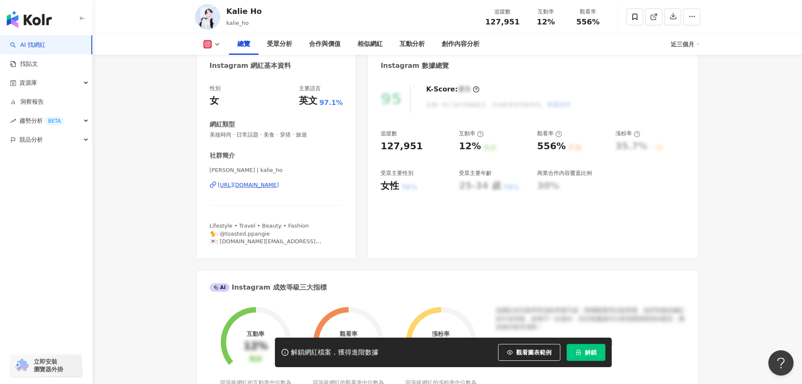
click at [240, 182] on div "https://www.instagram.com/kalie_ho/" at bounding box center [248, 185] width 61 height 8
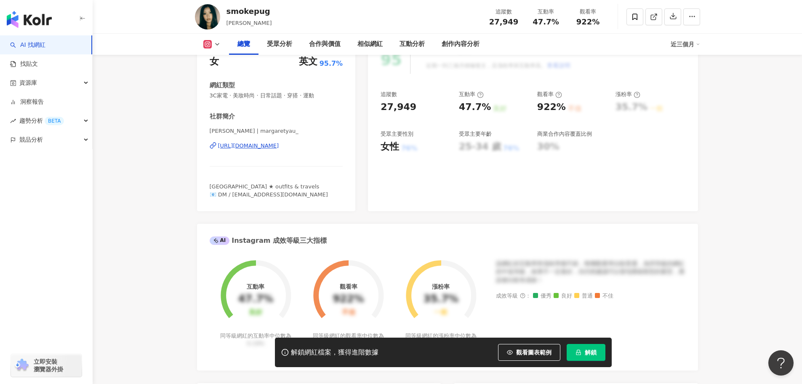
scroll to position [126, 0]
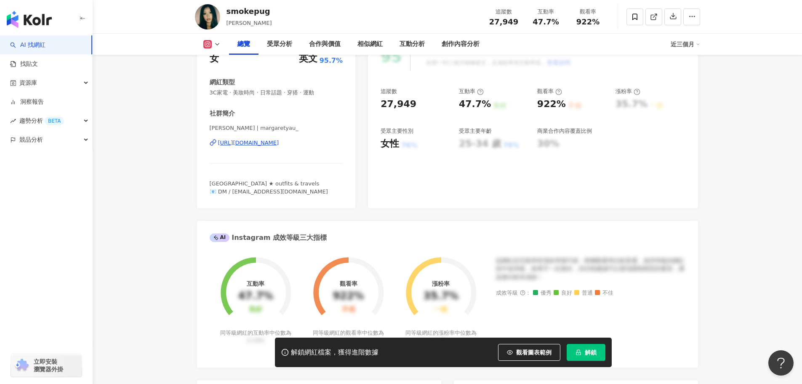
click at [279, 141] on div "https://www.instagram.com/margaretyau_/" at bounding box center [248, 143] width 61 height 8
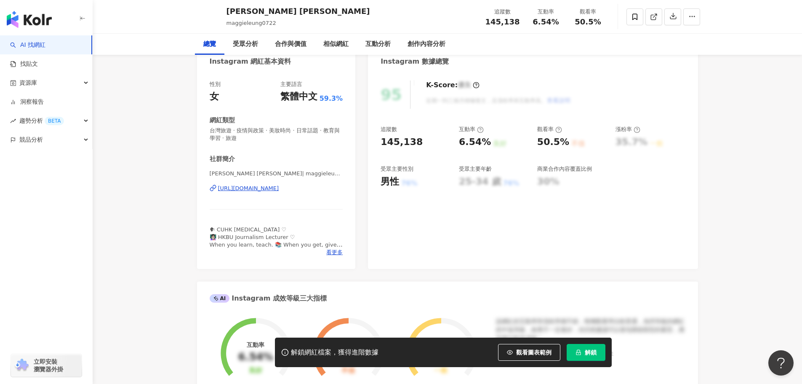
scroll to position [126, 0]
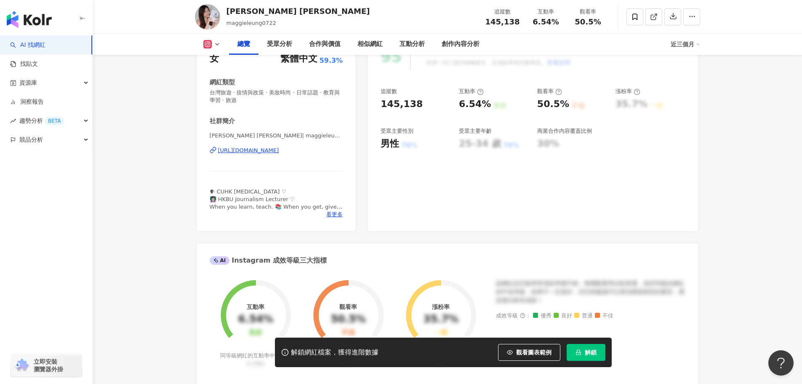
click at [279, 150] on div "https://www.instagram.com/maggieleung0722/" at bounding box center [248, 151] width 61 height 8
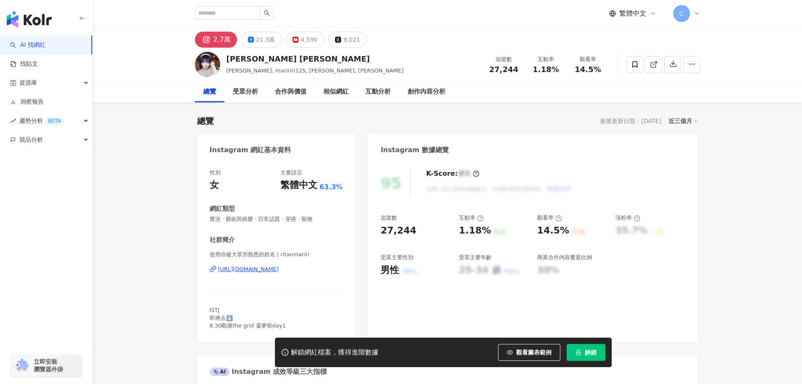
click at [261, 267] on div "https://www.instagram.com/ritanmariri/" at bounding box center [248, 269] width 61 height 8
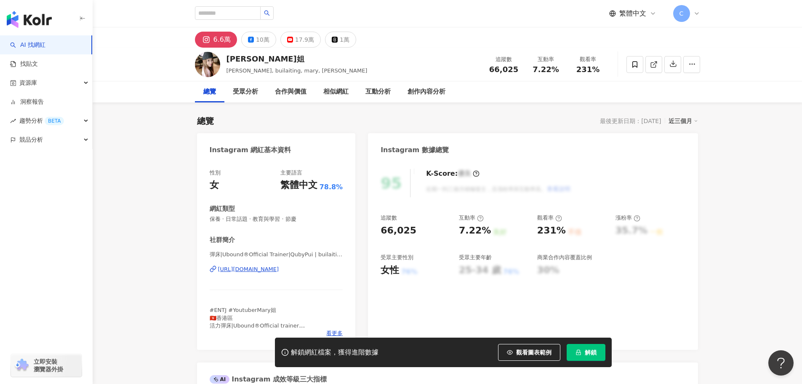
click at [274, 272] on div "https://www.instagram.com/builaiting/" at bounding box center [248, 269] width 61 height 8
click at [341, 40] on div "1萬" at bounding box center [345, 40] width 10 height 12
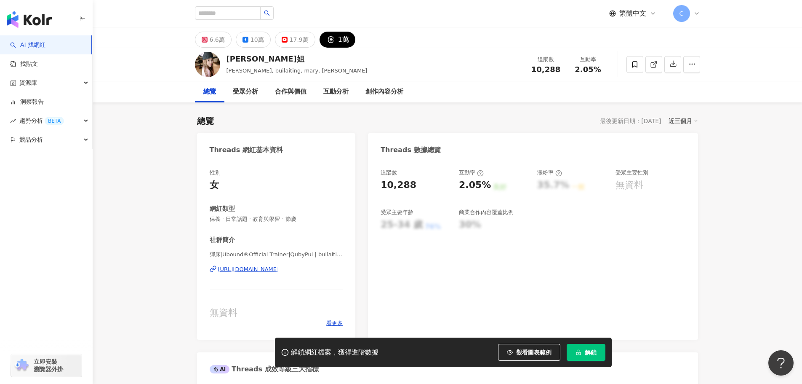
scroll to position [84, 0]
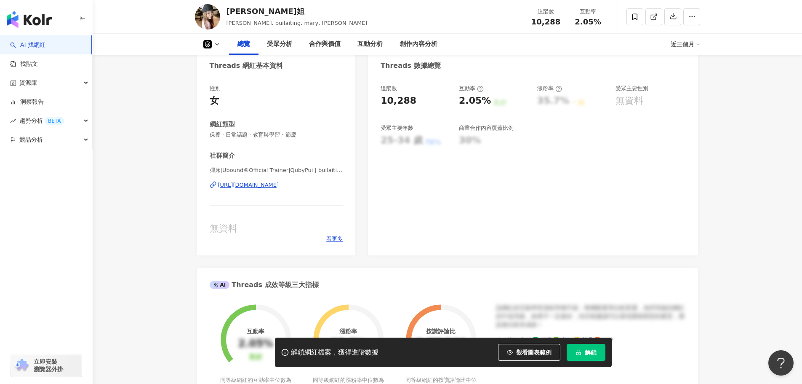
click at [237, 184] on div "https://www.threads.com/@builaiting" at bounding box center [248, 185] width 61 height 8
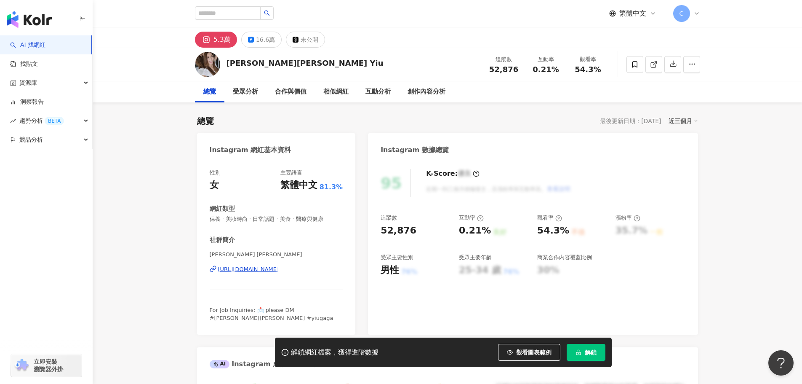
scroll to position [56, 0]
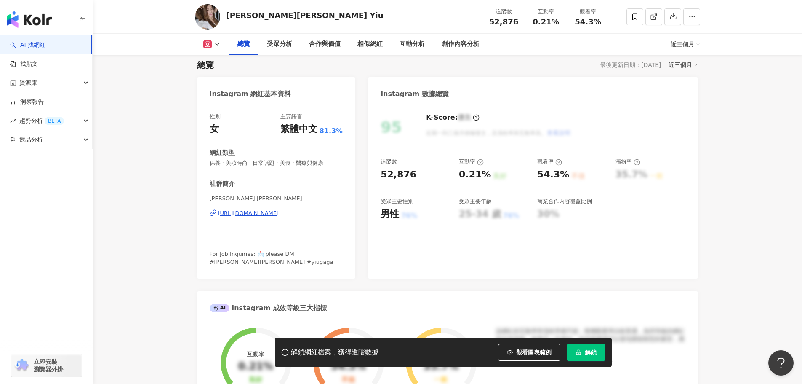
click at [279, 209] on div "[URL][DOMAIN_NAME]" at bounding box center [248, 213] width 61 height 8
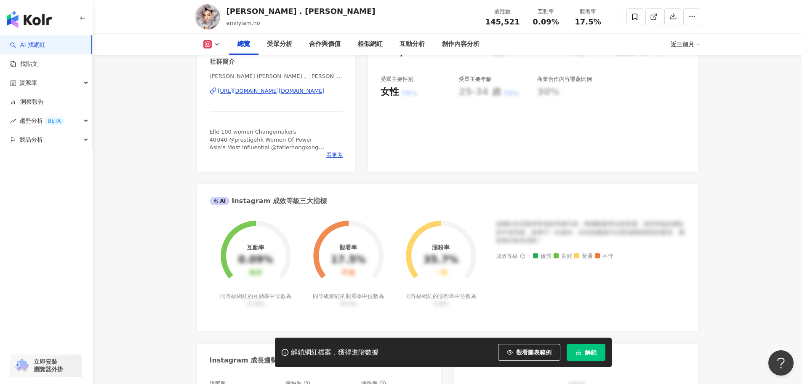
scroll to position [168, 0]
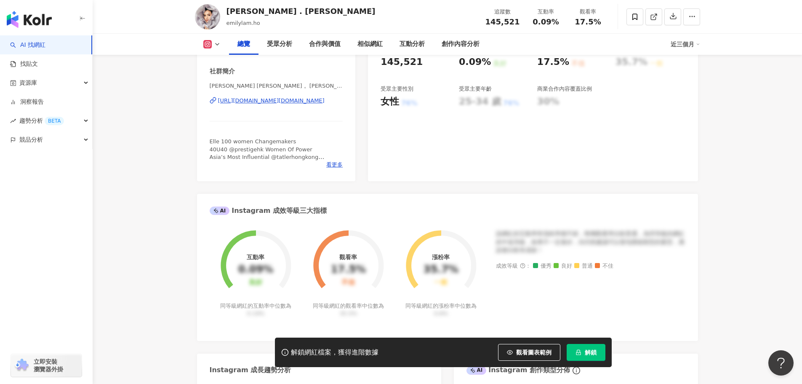
click at [294, 101] on div "https://www.instagram.com/emilylam.ho/" at bounding box center [271, 101] width 107 height 8
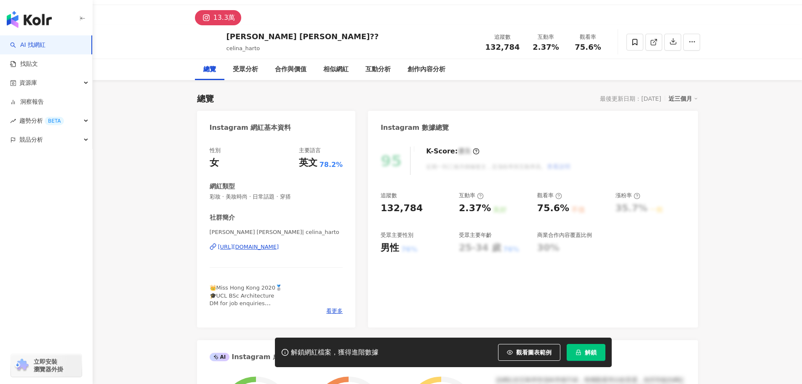
scroll to position [42, 0]
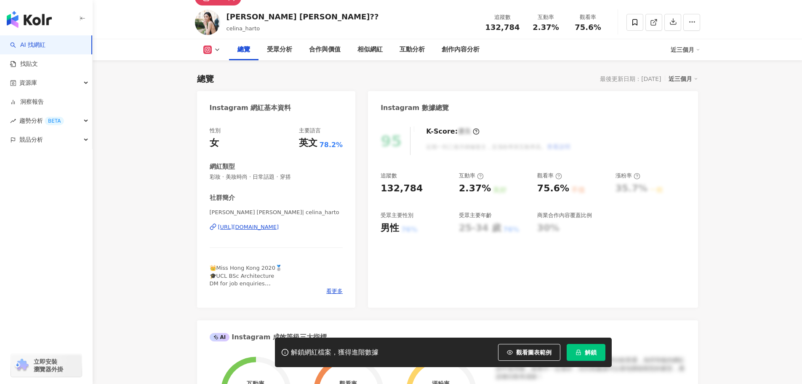
click at [250, 224] on div "https://www.instagram.com/celina_harto/" at bounding box center [248, 227] width 61 height 8
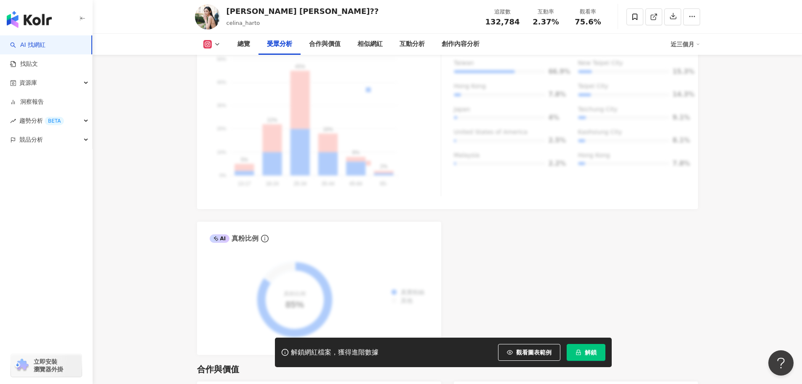
scroll to position [1010, 0]
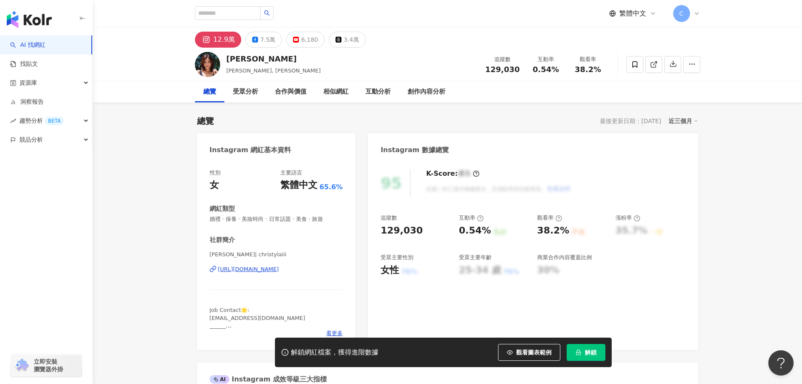
click at [247, 272] on div "[URL][DOMAIN_NAME]" at bounding box center [248, 269] width 61 height 8
